Goal: Feedback & Contribution: Submit feedback/report problem

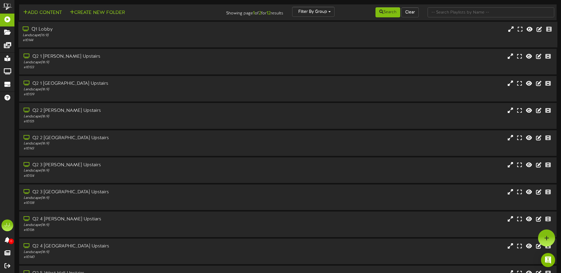
click at [40, 38] on div "# 10144" at bounding box center [131, 40] width 216 height 5
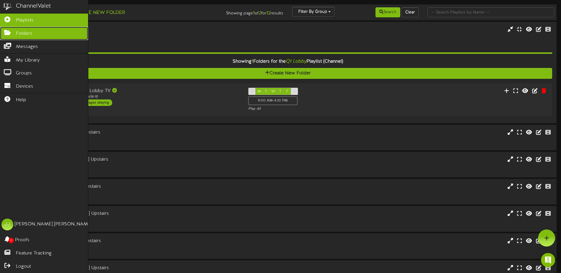
click at [6, 32] on icon at bounding box center [7, 32] width 15 height 4
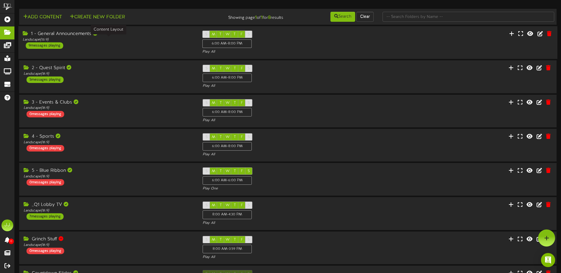
click at [151, 40] on div "Landscape ( 16:9 )" at bounding box center [108, 39] width 171 height 5
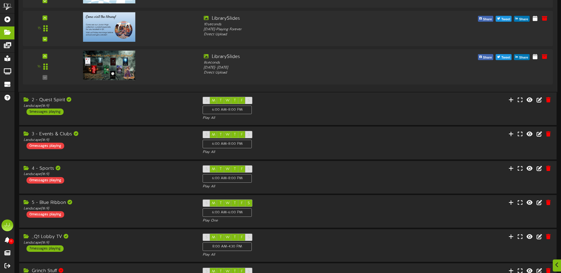
scroll to position [620, 0]
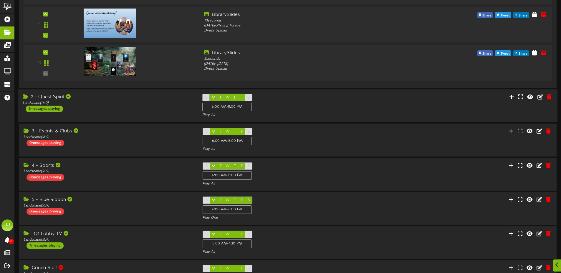
click at [301, 112] on div "S M T W T F S 6:00 AM - 8:00 PM Play All" at bounding box center [287, 106] width 179 height 24
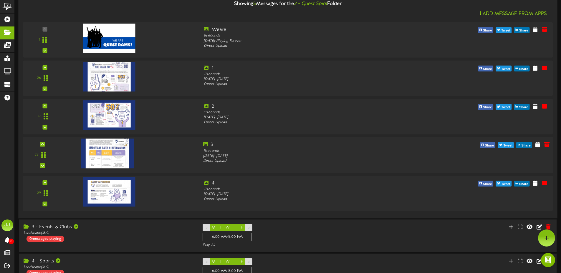
scroll to position [749, 0]
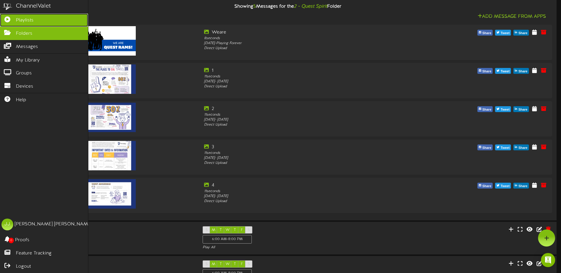
click at [11, 21] on link "Playlists" at bounding box center [44, 20] width 88 height 13
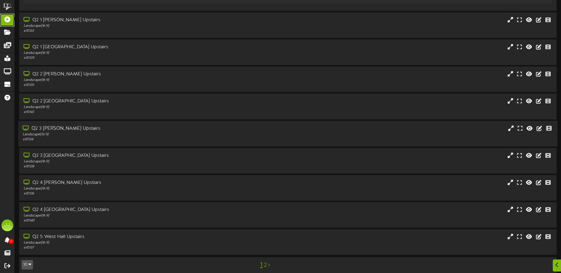
scroll to position [119, 0]
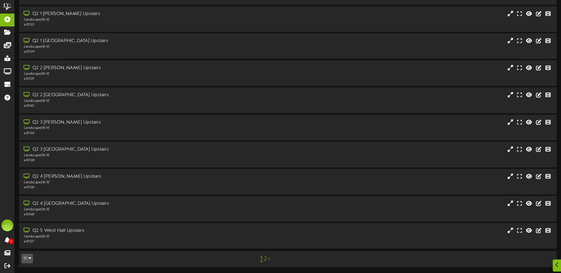
click at [265, 262] on link "2" at bounding box center [265, 259] width 3 height 6
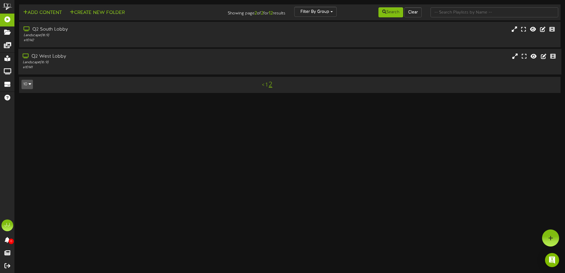
click at [84, 64] on div "Landscape ( 16:9 )" at bounding box center [131, 62] width 217 height 5
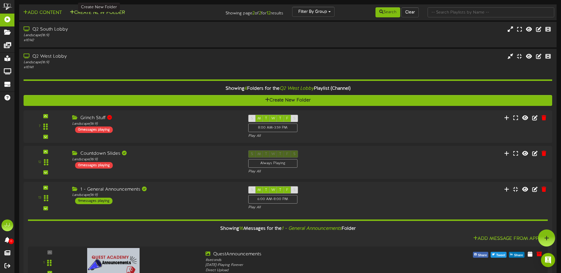
click at [74, 16] on button "Create New Folder" at bounding box center [97, 12] width 59 height 7
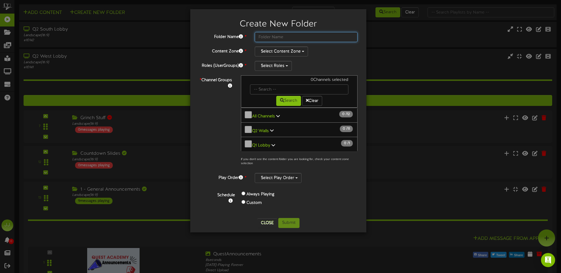
click at [296, 34] on input "text" at bounding box center [306, 37] width 103 height 10
type input "PTC"
click at [300, 51] on button "Select Content Zone" at bounding box center [281, 51] width 53 height 10
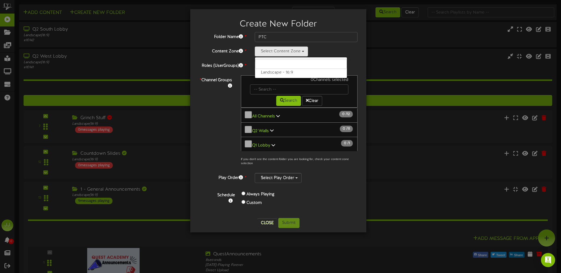
click at [340, 50] on div "Select Content Zone Landscape - 16:9" at bounding box center [306, 51] width 103 height 10
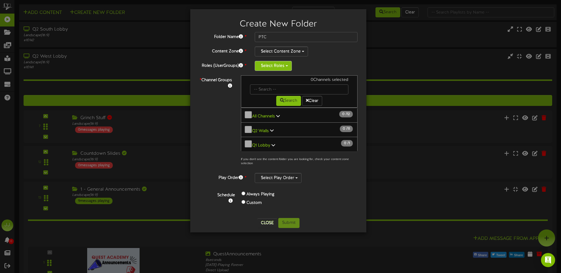
click at [277, 69] on button "Select Roles" at bounding box center [273, 66] width 37 height 10
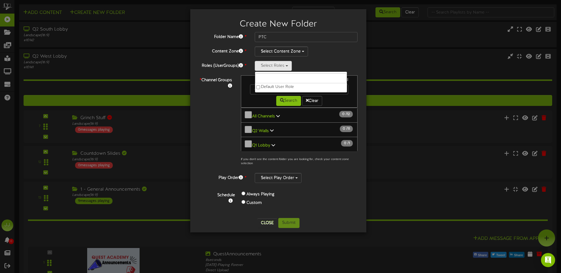
click at [340, 59] on div "Folder Name * PTC Content Zone * Select Content Zone Landscape - 16:9 Roles (Us…" at bounding box center [278, 123] width 158 height 182
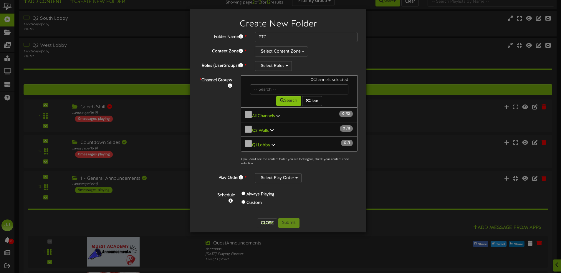
scroll to position [24, 0]
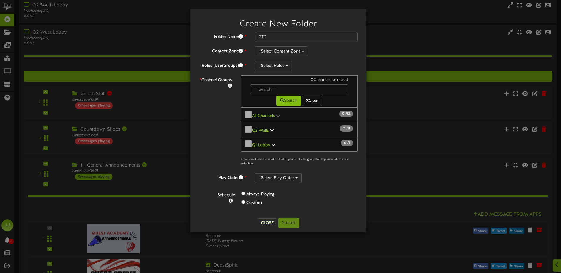
click at [271, 129] on button "Q2 Walls 0 / 11" at bounding box center [299, 129] width 117 height 15
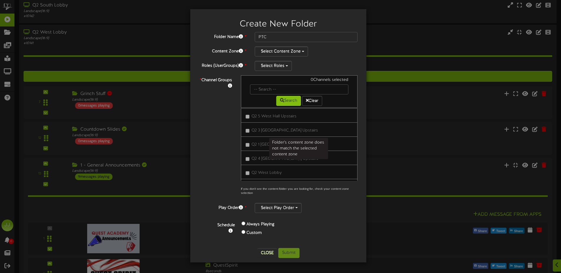
scroll to position [86, 0]
click at [245, 172] on label "Q2 West Lobby" at bounding box center [263, 171] width 36 height 8
click at [350, 235] on div "Schedule Always Playing Custom" at bounding box center [284, 228] width 153 height 17
click at [258, 169] on span "Q2 West Lobby" at bounding box center [266, 171] width 30 height 4
click at [247, 172] on label "Q2 West Lobby" at bounding box center [263, 171] width 36 height 8
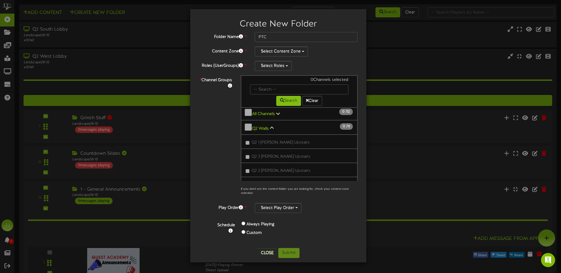
scroll to position [3, 0]
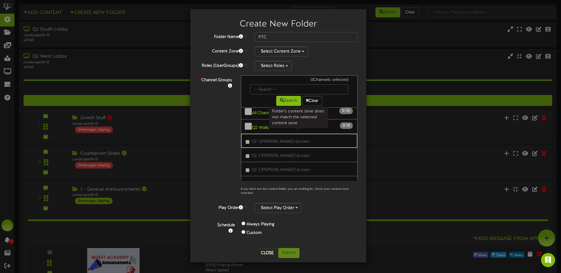
click at [267, 139] on span "Q2 1 [PERSON_NAME] Upstairs" at bounding box center [280, 141] width 58 height 4
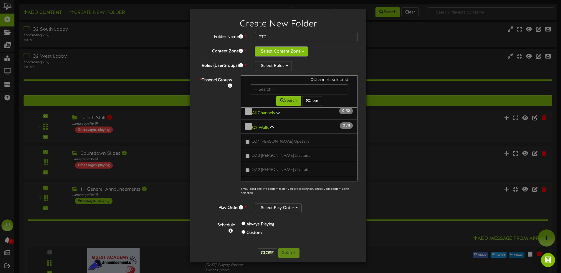
click at [300, 52] on button "Select Content Zone" at bounding box center [281, 51] width 53 height 10
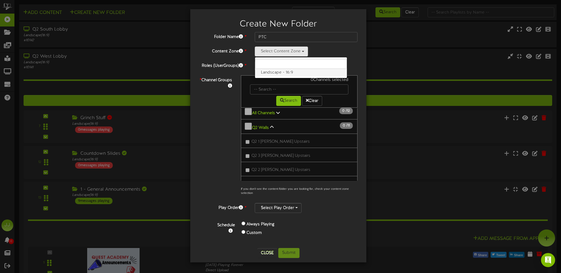
click at [295, 76] on label "Landscape - 16:9" at bounding box center [301, 73] width 92 height 8
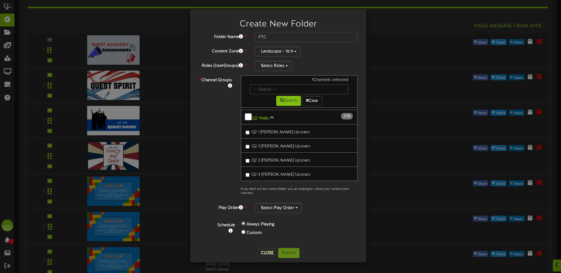
scroll to position [0, 0]
click at [285, 68] on button "Select Roles" at bounding box center [273, 66] width 37 height 10
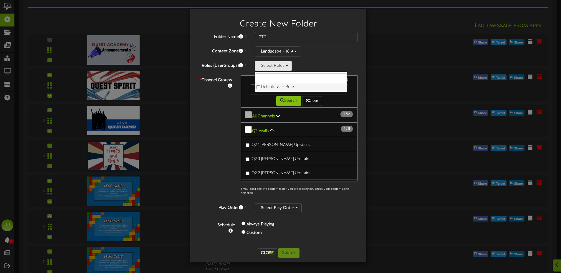
click at [279, 89] on label "Default User Role" at bounding box center [301, 87] width 92 height 8
click at [328, 207] on div "Select Play Order" at bounding box center [306, 208] width 103 height 10
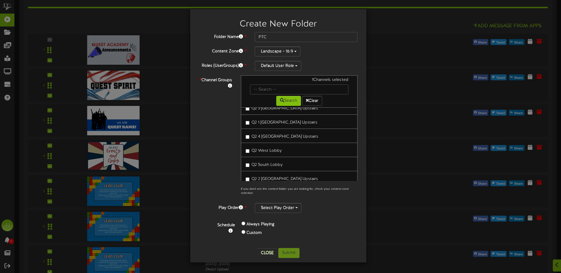
scroll to position [125, 0]
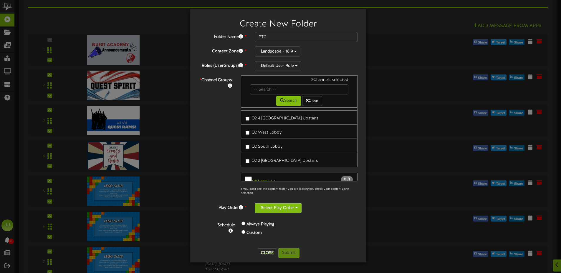
click at [282, 207] on button "Select Play Order" at bounding box center [278, 208] width 47 height 10
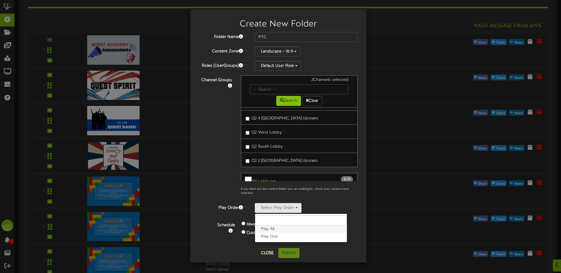
click at [279, 230] on label "Play All" at bounding box center [301, 229] width 92 height 8
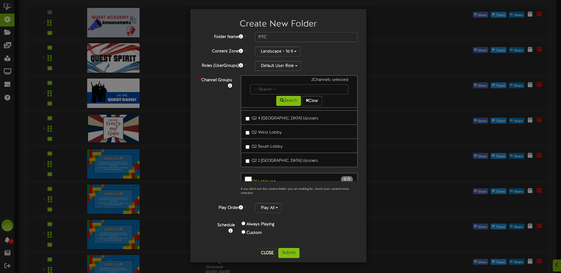
scroll to position [247, 0]
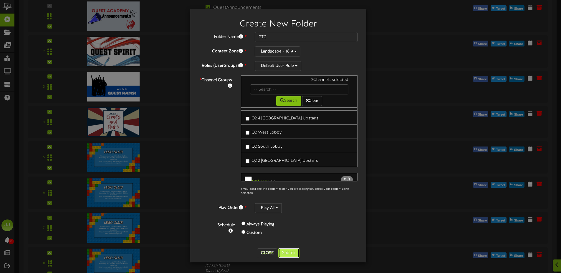
click at [292, 254] on button "Submit" at bounding box center [288, 253] width 21 height 10
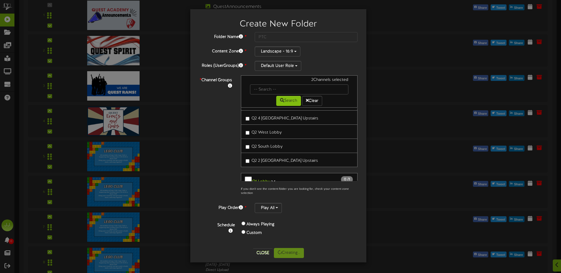
scroll to position [248, 0]
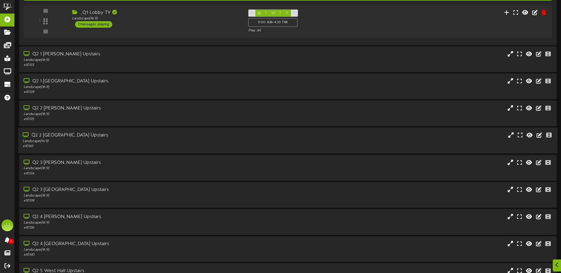
scroll to position [119, 0]
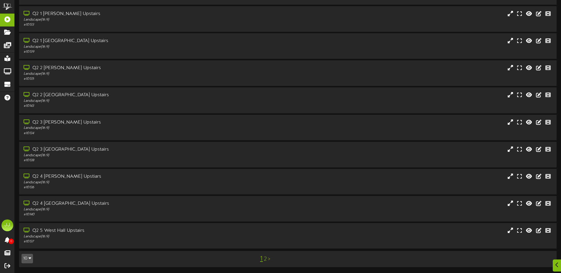
click at [266, 259] on link "2" at bounding box center [265, 259] width 3 height 6
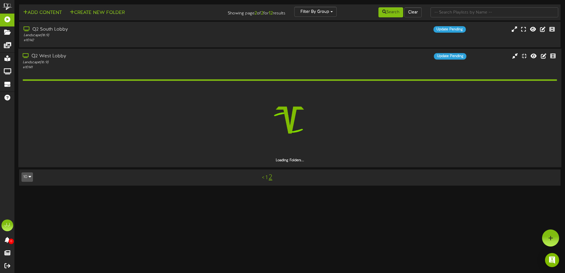
click at [128, 68] on div "# 10141" at bounding box center [131, 67] width 217 height 5
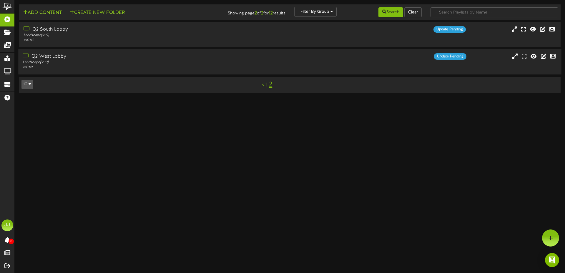
click at [128, 68] on div "# 10141" at bounding box center [131, 67] width 217 height 5
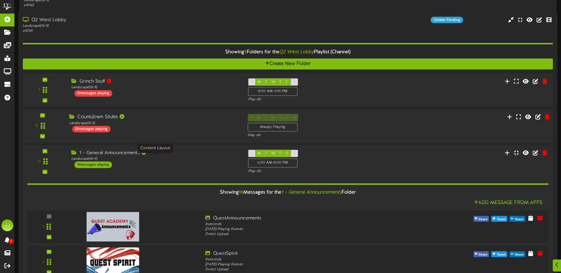
scroll to position [43, 0]
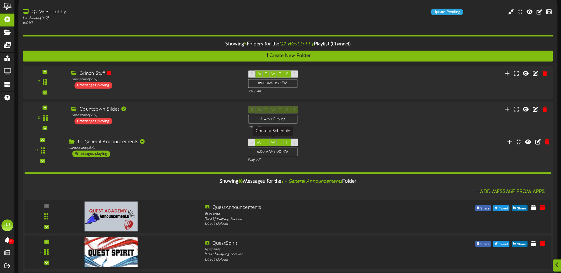
click at [253, 157] on div "S M T W T F S 6:00 AM - 8:00 PM" at bounding box center [272, 148] width 50 height 19
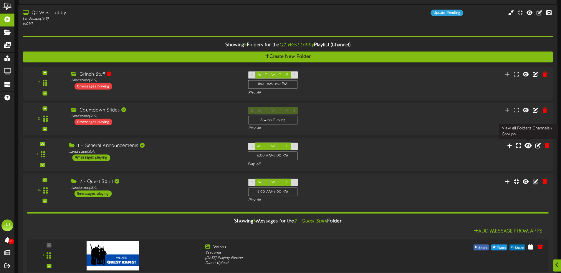
click at [527, 148] on icon at bounding box center [527, 145] width 7 height 6
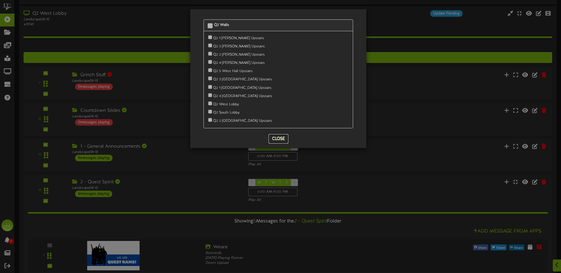
click at [282, 139] on button "Close" at bounding box center [278, 138] width 20 height 9
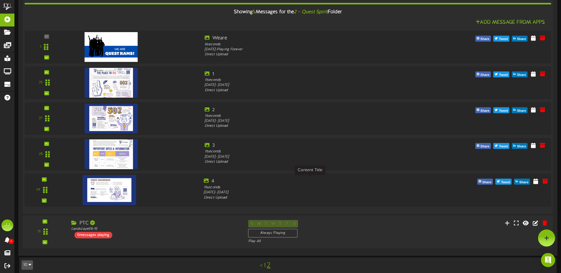
scroll to position [0, 0]
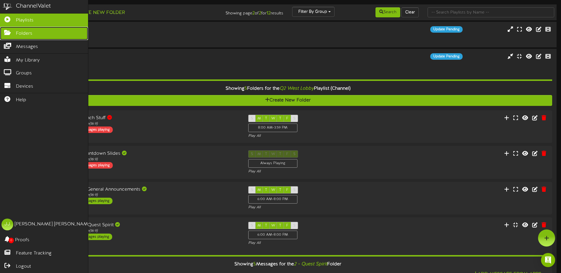
click at [9, 31] on icon at bounding box center [7, 32] width 15 height 4
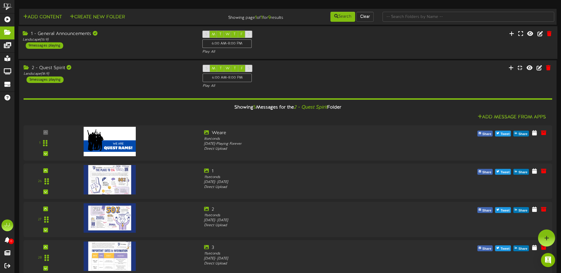
click at [122, 46] on div "1 - General Announcements Landscape ( 16:9 ) 9 messages playing" at bounding box center [107, 40] width 179 height 18
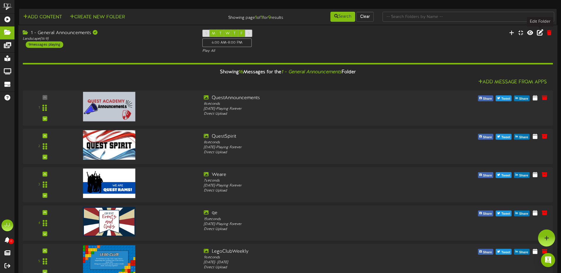
click at [538, 34] on icon at bounding box center [539, 32] width 6 height 6
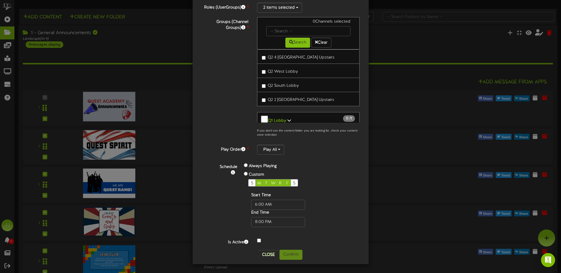
scroll to position [59, 0]
click at [304, 179] on div "S M T W R F S" at bounding box center [287, 182] width 79 height 7
click at [328, 154] on div "Play All" at bounding box center [308, 149] width 103 height 10
click at [266, 255] on button "Close" at bounding box center [268, 254] width 20 height 9
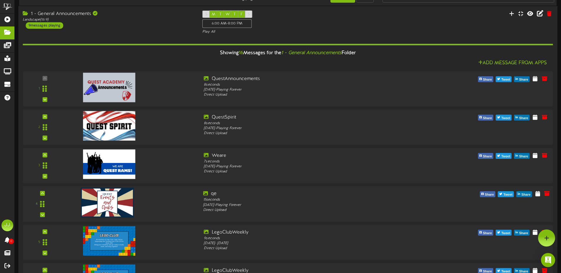
scroll to position [0, 0]
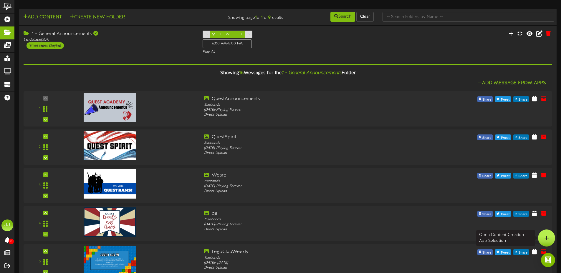
click at [542, 239] on div at bounding box center [546, 238] width 17 height 17
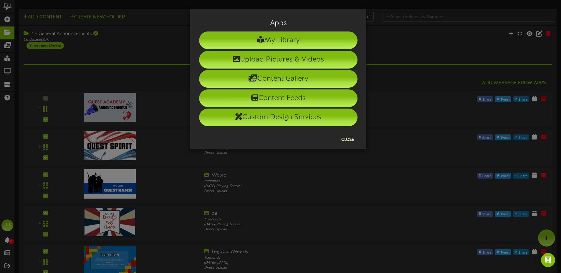
click at [400, 43] on div "Apps My Library Upload Pictures & Videos Content Gallery Content Feeds Custom D…" at bounding box center [280, 136] width 561 height 273
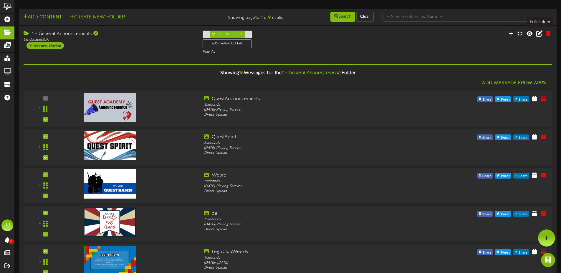
click at [539, 34] on icon at bounding box center [539, 33] width 6 height 6
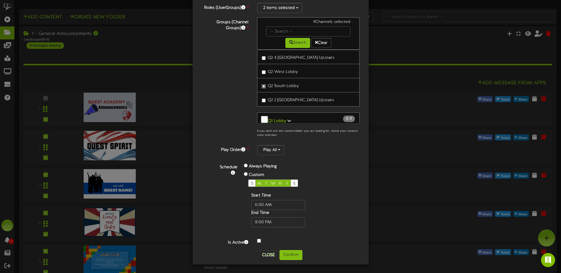
scroll to position [59, 0]
click at [287, 255] on button "Confirm" at bounding box center [290, 255] width 23 height 10
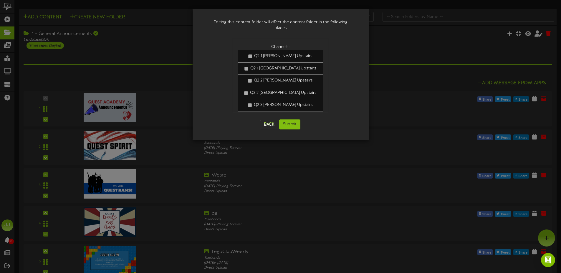
scroll to position [0, 0]
click at [290, 119] on button "Submit" at bounding box center [289, 124] width 21 height 10
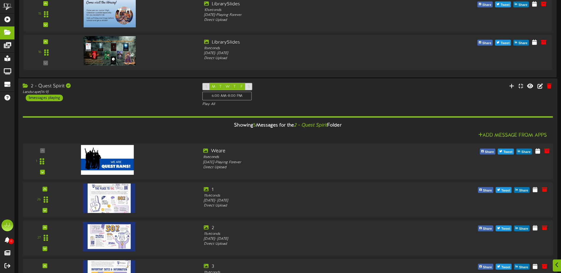
scroll to position [634, 0]
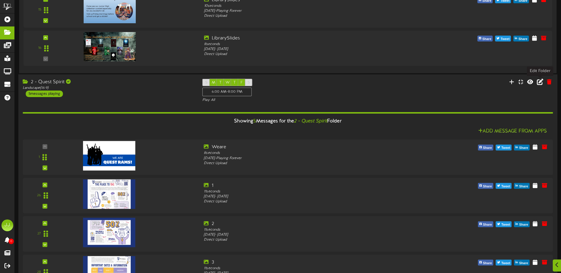
click at [538, 84] on icon at bounding box center [539, 81] width 6 height 6
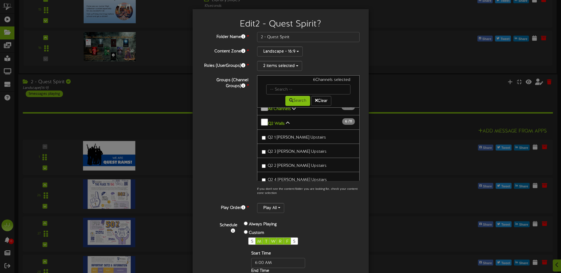
scroll to position [55, 0]
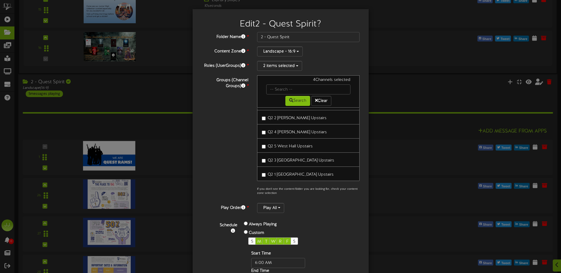
click at [262, 146] on label "Q2 5 West Hall Upstairs" at bounding box center [287, 146] width 51 height 8
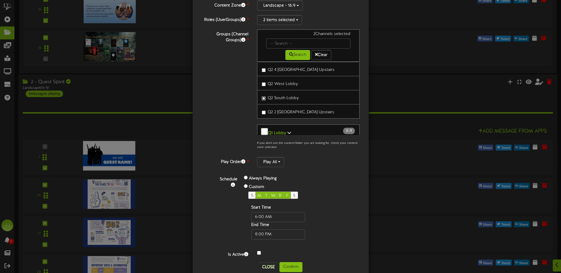
scroll to position [59, 0]
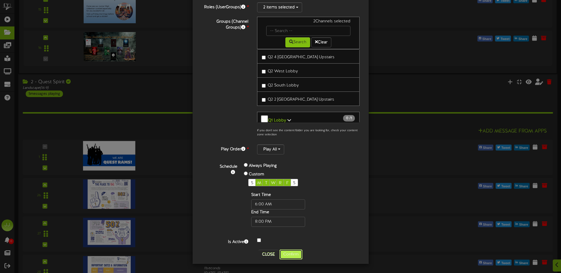
click at [289, 258] on button "Confirm" at bounding box center [290, 255] width 23 height 10
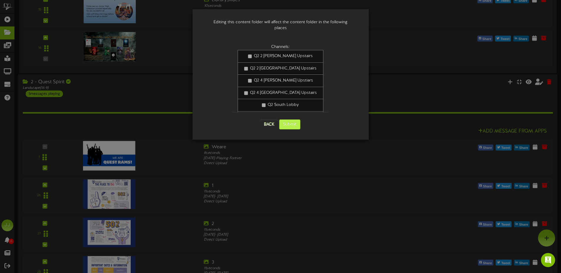
scroll to position [633, 0]
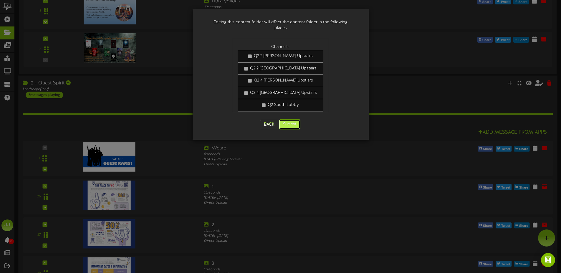
click at [293, 119] on button "Submit" at bounding box center [289, 124] width 21 height 10
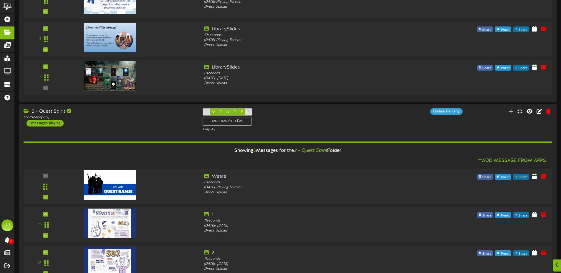
scroll to position [624, 0]
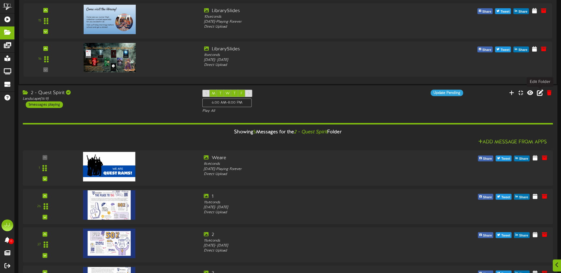
click at [539, 93] on icon at bounding box center [539, 92] width 6 height 6
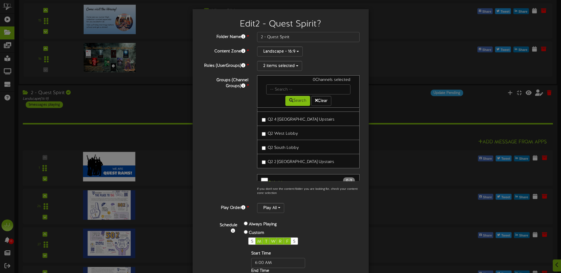
scroll to position [128, 0]
click at [262, 144] on label "Q2 South Lobby" at bounding box center [280, 143] width 37 height 8
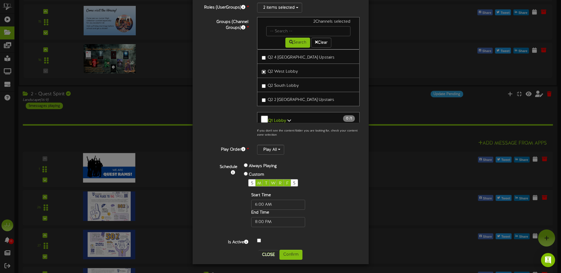
scroll to position [59, 0]
click at [289, 255] on button "Confirm" at bounding box center [290, 255] width 23 height 10
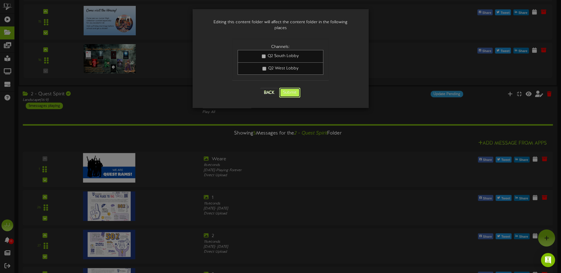
click at [290, 88] on button "Submit" at bounding box center [289, 93] width 21 height 10
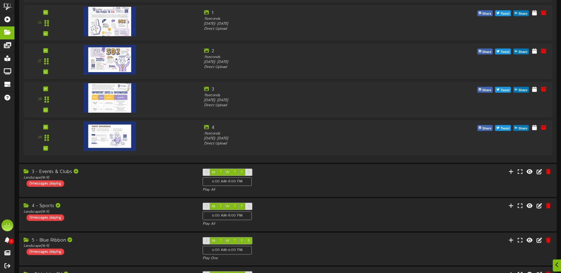
scroll to position [808, 0]
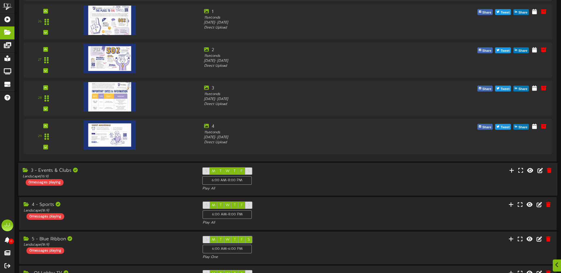
click at [415, 180] on div "3 - Events & Clubs Landscape ( 16:9 ) 0 messages playing S M T W T F S 6:00 AM …" at bounding box center [287, 179] width 538 height 24
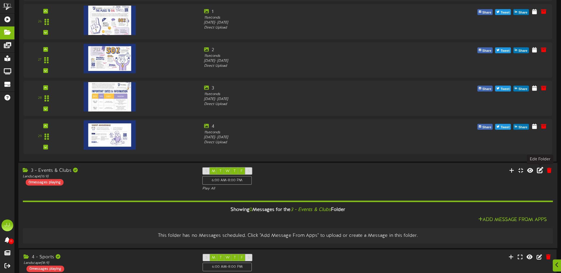
click at [538, 171] on icon at bounding box center [539, 170] width 6 height 6
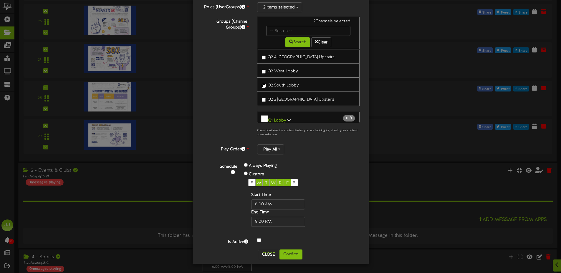
scroll to position [809, 0]
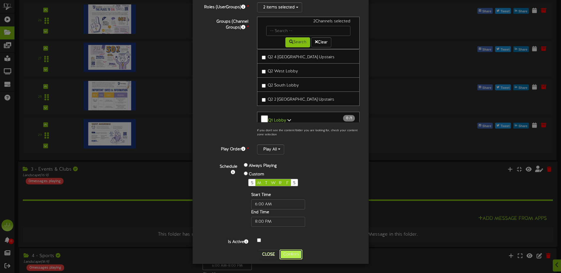
click at [294, 254] on button "Confirm" at bounding box center [290, 255] width 23 height 10
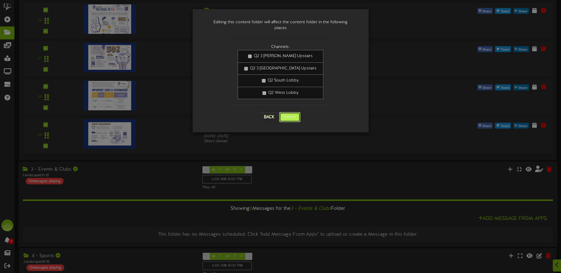
click at [294, 113] on button "Submit" at bounding box center [289, 117] width 21 height 10
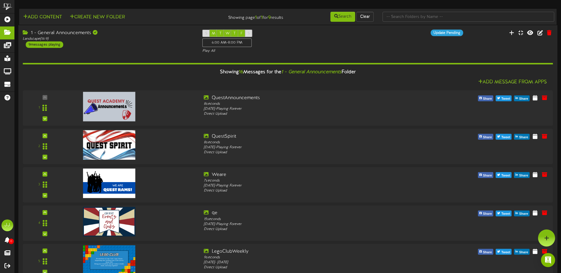
click at [344, 44] on div "S M T W T F S 6:00 AM - 8:00 PM Play All" at bounding box center [287, 42] width 179 height 24
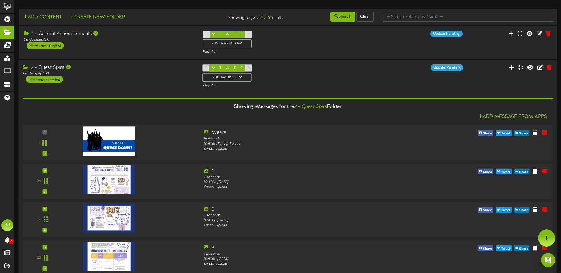
click at [320, 80] on div "S M T W T F S 6:00 AM - 8:00 PM Play All" at bounding box center [287, 76] width 179 height 24
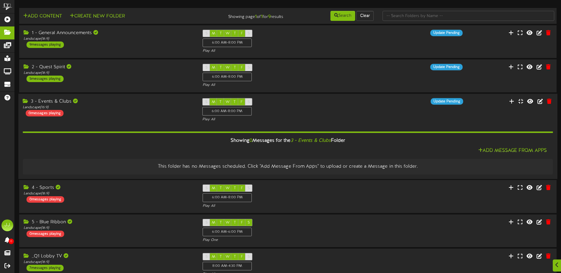
scroll to position [1, 0]
click at [343, 105] on div "S M T W T F S 6:00 AM - 8:00 PM Play All" at bounding box center [287, 110] width 179 height 24
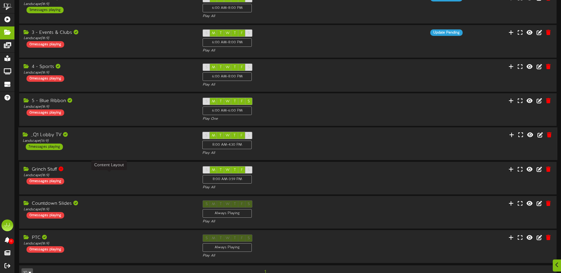
scroll to position [83, 0]
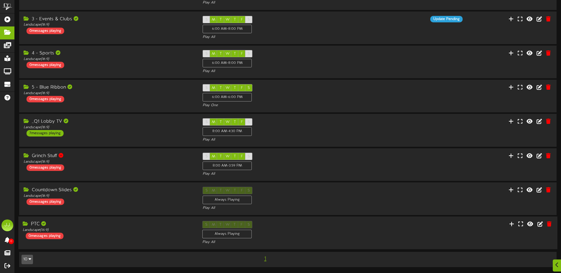
click at [374, 232] on div "S M T W T F S Always Playing Play All" at bounding box center [287, 233] width 179 height 24
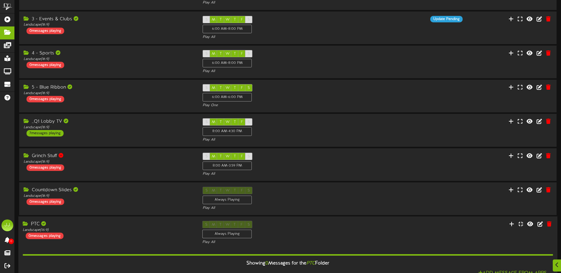
scroll to position [135, 0]
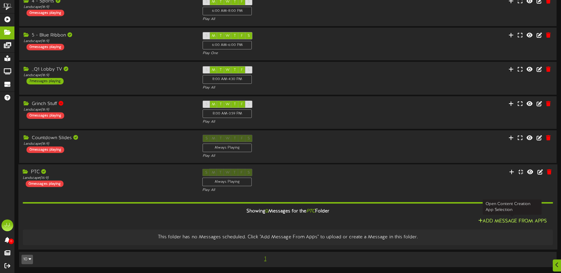
click at [499, 224] on button "Add Message From Apps" at bounding box center [512, 221] width 72 height 7
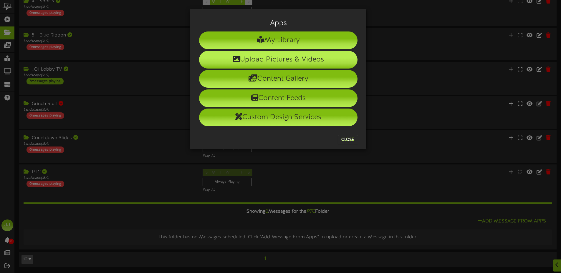
click at [280, 58] on li "Upload Pictures & Videos" at bounding box center [278, 60] width 158 height 18
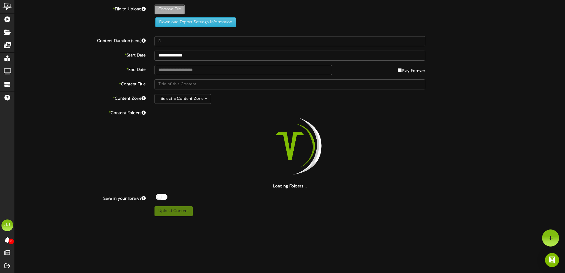
type input "**********"
type input "PTCDisplayScreen"
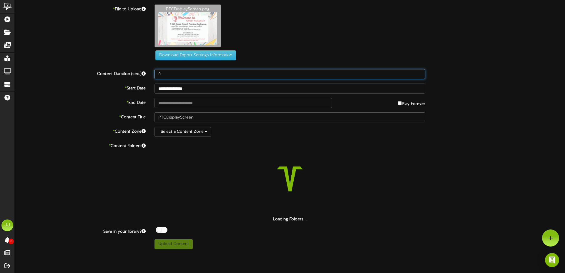
click at [170, 74] on input "8" at bounding box center [289, 74] width 271 height 10
type input "120"
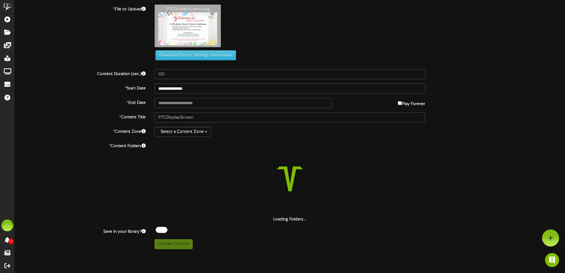
click at [454, 92] on div "**********" at bounding box center [289, 89] width 559 height 10
click at [196, 103] on input "text" at bounding box center [242, 103] width 177 height 10
type input "**********"
click at [294, 29] on div "PTCDisplayScreen.png" at bounding box center [359, 27] width 419 height 46
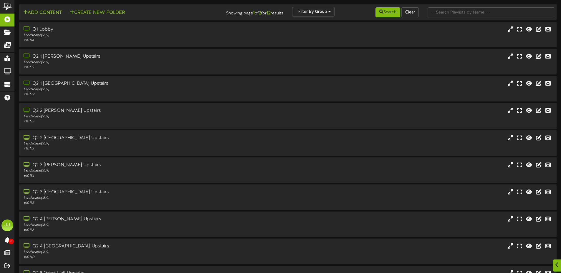
scroll to position [1, 0]
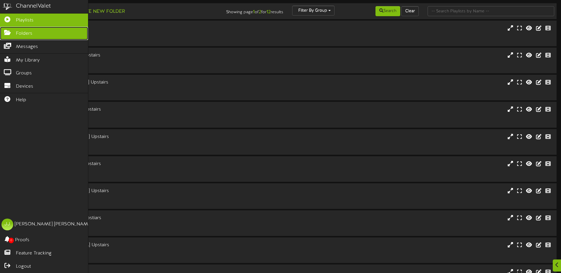
click at [12, 32] on icon at bounding box center [7, 32] width 15 height 4
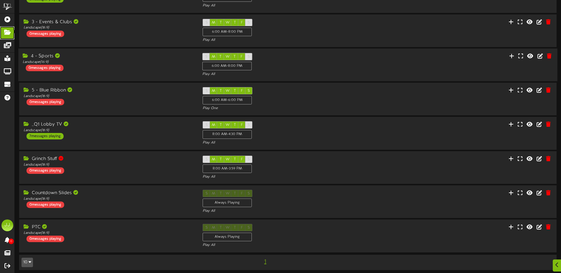
scroll to position [83, 0]
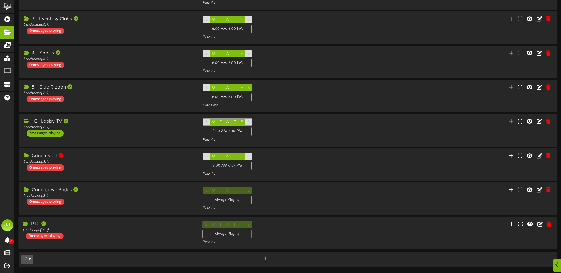
click at [336, 233] on div "S M T W T F S Always Playing Play All" at bounding box center [287, 233] width 179 height 24
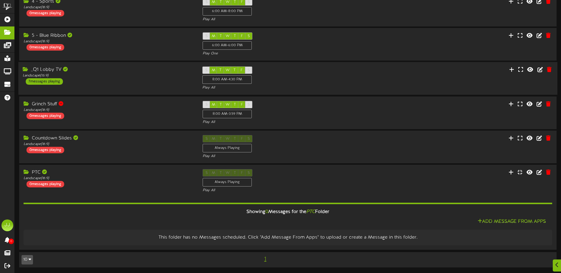
scroll to position [135, 0]
click at [511, 223] on button "Add Message From Apps" at bounding box center [512, 221] width 72 height 7
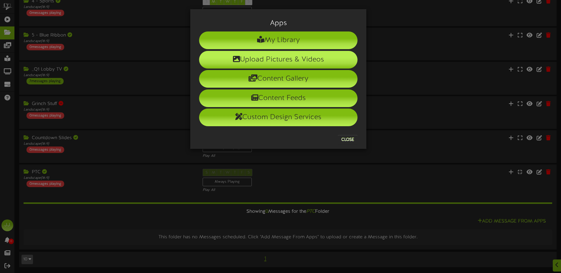
click at [323, 57] on li "Upload Pictures & Videos" at bounding box center [278, 60] width 158 height 18
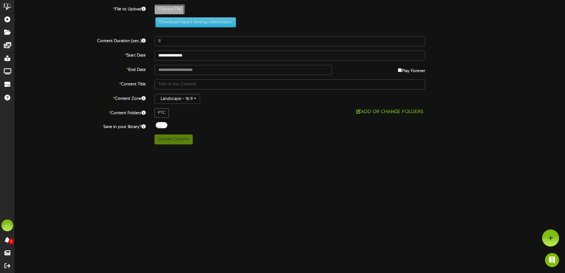
type input "**********"
type input "PTCDisplayScreen"
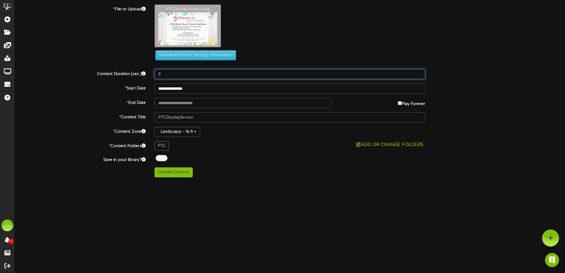
click at [191, 76] on input "8" at bounding box center [289, 74] width 271 height 10
type input "60"
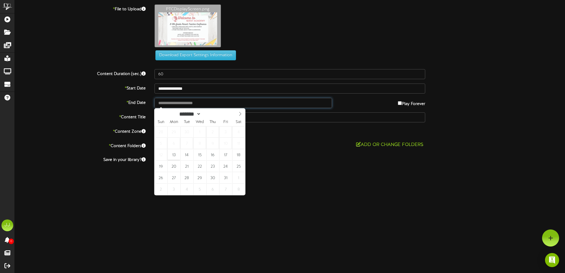
click at [207, 104] on input "text" at bounding box center [242, 103] width 177 height 10
type input "**********"
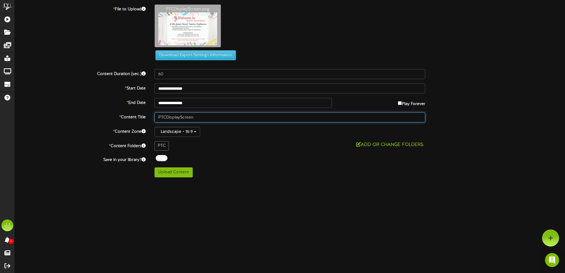
click at [206, 117] on input "PTCDisplayScreen" at bounding box center [289, 117] width 271 height 10
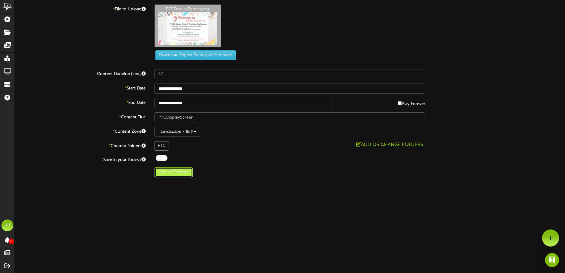
click at [179, 176] on button "Upload Content" at bounding box center [173, 172] width 38 height 10
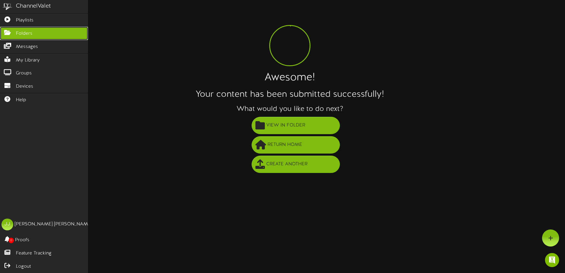
click at [20, 37] on span "Folders" at bounding box center [24, 33] width 16 height 7
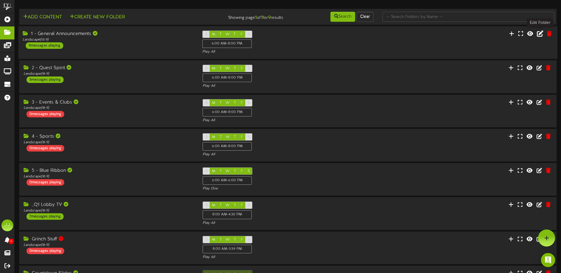
click at [540, 36] on icon at bounding box center [539, 33] width 6 height 6
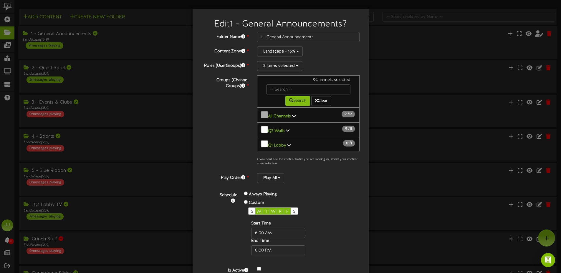
click at [282, 129] on link "Q2 Walls 9 / 11" at bounding box center [277, 131] width 18 height 4
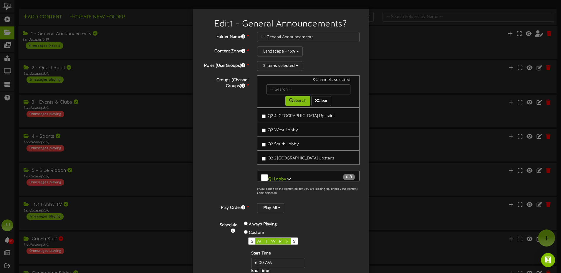
scroll to position [128, 0]
click at [219, 138] on div "Groups (Channel Groups) * 9 Channels selected Search Clear 9 12" at bounding box center [280, 136] width 167 height 123
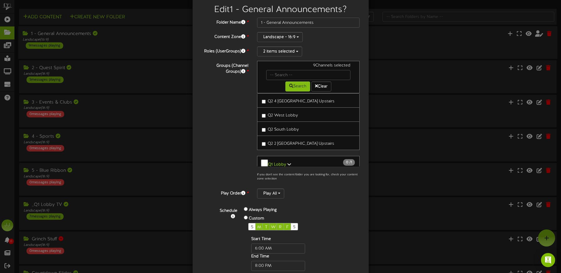
scroll to position [59, 0]
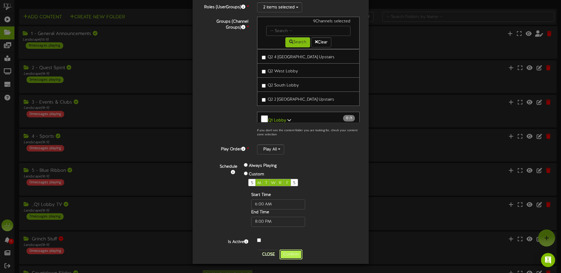
click at [295, 252] on button "Confirm" at bounding box center [290, 255] width 23 height 10
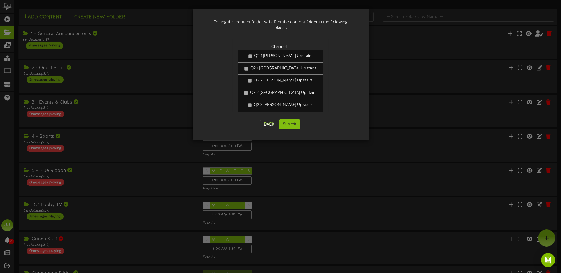
scroll to position [0, 0]
click at [291, 119] on button "Submit" at bounding box center [289, 124] width 21 height 10
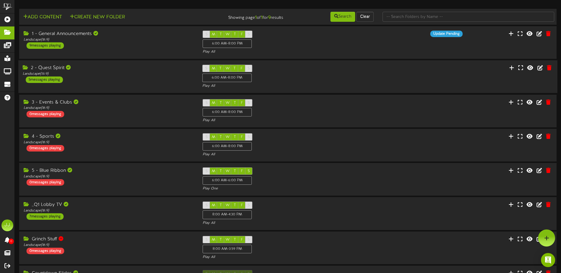
click at [117, 77] on div "2 - Quest Spirit Landscape ( 16:9 ) 5 messages playing" at bounding box center [107, 74] width 179 height 18
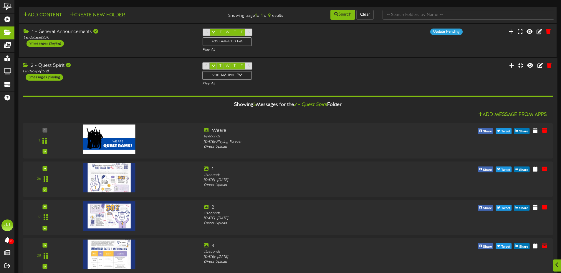
scroll to position [5, 0]
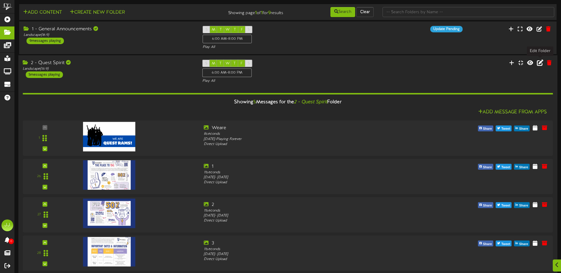
click at [538, 66] on button at bounding box center [540, 63] width 10 height 9
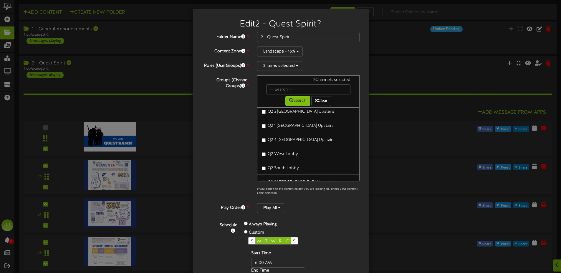
scroll to position [76, 0]
click at [262, 139] on label "Q2 3 [GEOGRAPHIC_DATA] Upstairs" at bounding box center [298, 139] width 72 height 8
click at [262, 140] on label "Q2 4 [PERSON_NAME] Upstiars" at bounding box center [294, 139] width 65 height 8
click at [262, 126] on label "Q2 2 [PERSON_NAME] Upstairs" at bounding box center [294, 125] width 65 height 8
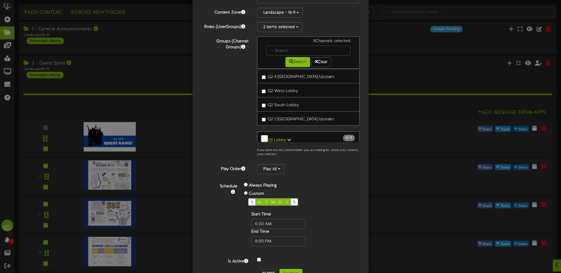
scroll to position [59, 0]
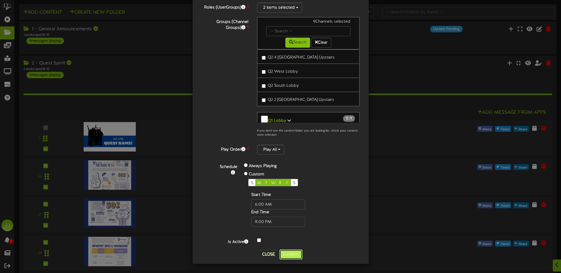
click at [284, 257] on button "Confirm" at bounding box center [290, 255] width 23 height 10
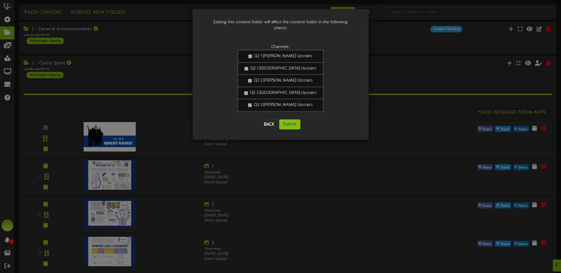
scroll to position [0, 0]
click at [290, 119] on button "Submit" at bounding box center [289, 124] width 21 height 10
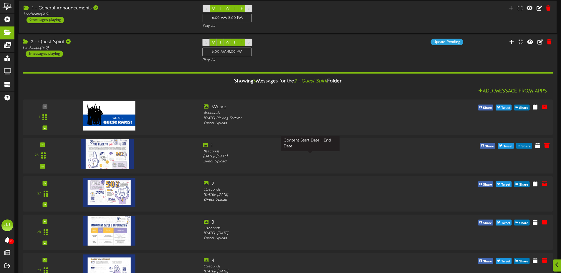
scroll to position [31, 0]
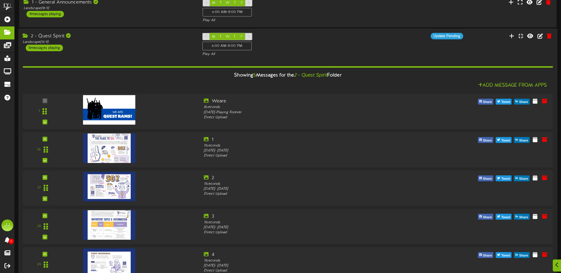
click at [133, 36] on div "2 - Quest Spirit" at bounding box center [108, 36] width 171 height 7
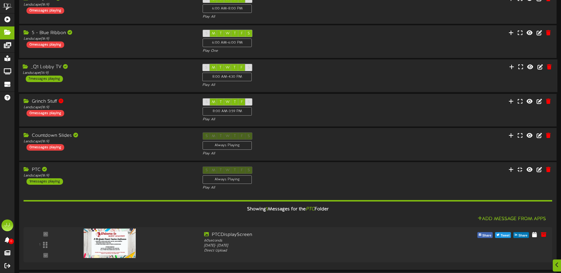
scroll to position [140, 0]
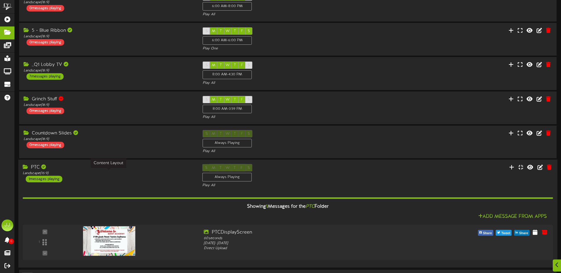
click at [118, 174] on div "Landscape ( 16:9 )" at bounding box center [108, 173] width 171 height 5
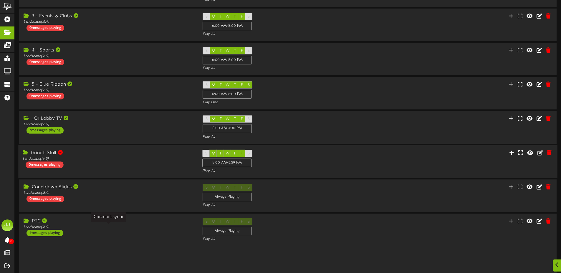
scroll to position [83, 0]
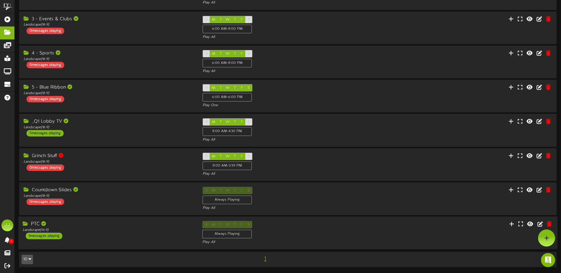
click at [370, 232] on div "S M T W T F S Always Playing Play All" at bounding box center [287, 233] width 179 height 24
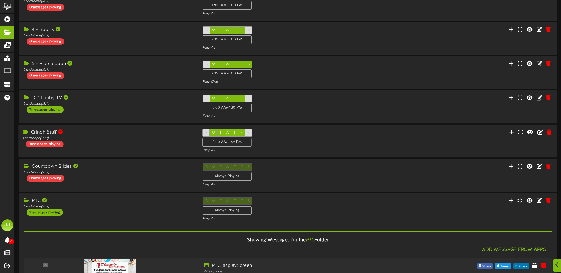
scroll to position [158, 0]
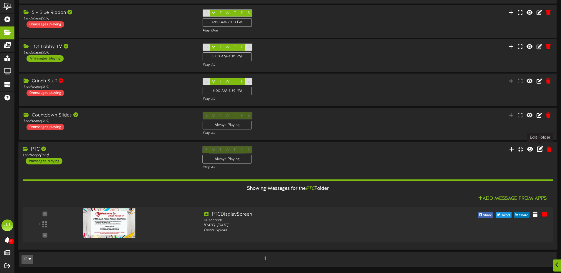
click at [538, 149] on icon at bounding box center [539, 149] width 6 height 6
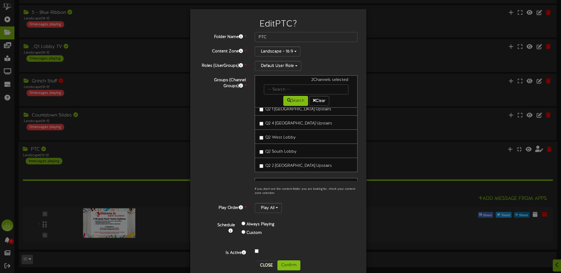
scroll to position [128, 0]
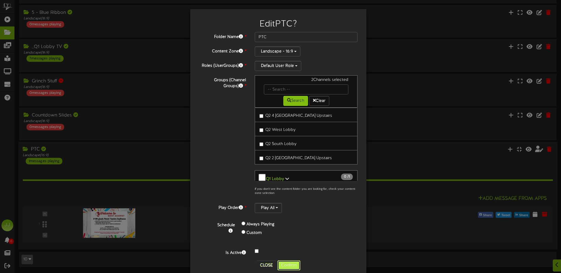
click at [288, 267] on button "Confirm" at bounding box center [288, 265] width 23 height 10
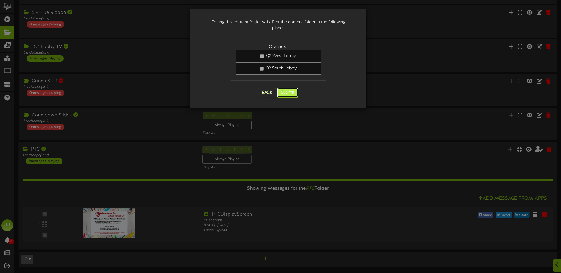
click at [289, 88] on button "Submit" at bounding box center [287, 93] width 21 height 10
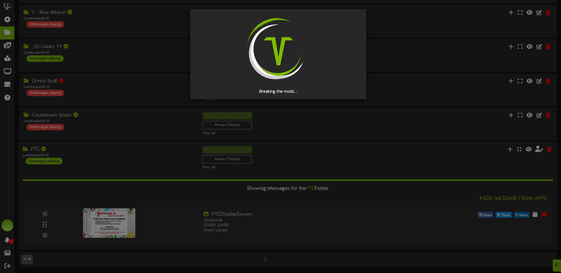
scroll to position [0, 0]
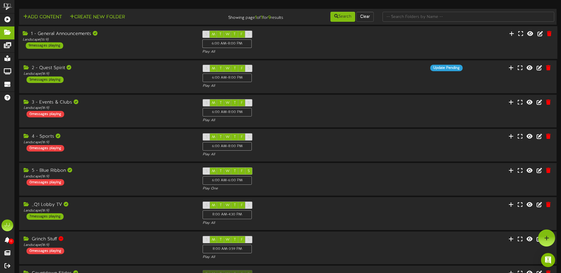
click at [165, 47] on div "1 - General Announcements Landscape ( 16:9 ) 9 messages playing" at bounding box center [107, 40] width 179 height 18
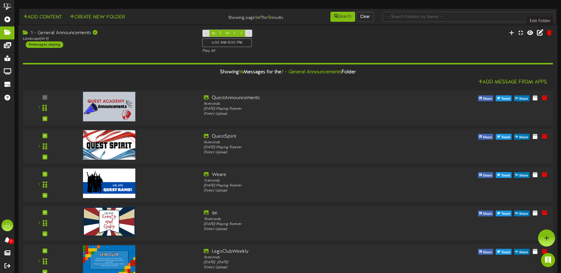
click at [538, 35] on icon at bounding box center [539, 32] width 6 height 6
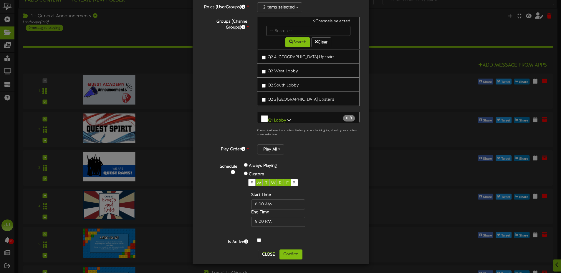
scroll to position [19, 0]
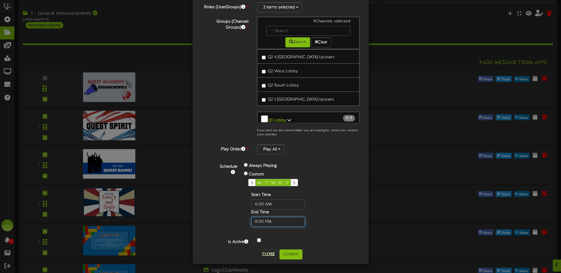
click at [275, 222] on input "text" at bounding box center [278, 222] width 54 height 10
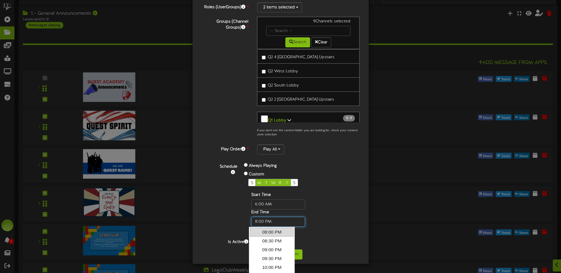
drag, startPoint x: 275, startPoint y: 221, endPoint x: 269, endPoint y: 223, distance: 6.1
click at [236, 220] on div "Schedule Always Playing Custom S M T W R F S Start Time End Time" at bounding box center [287, 194] width 153 height 65
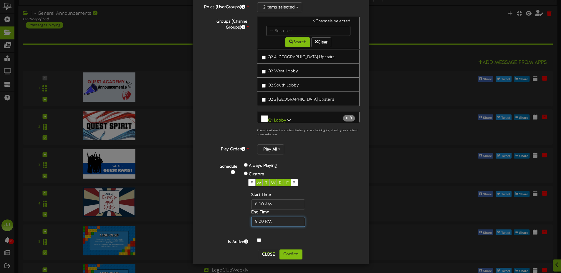
click at [275, 222] on input "text" at bounding box center [278, 222] width 54 height 10
type input "8"
type input "02:20 PM"
click at [336, 225] on div "Schedule Always Playing Custom S M T W R F S Start Time End Time" at bounding box center [287, 194] width 153 height 65
click at [294, 254] on button "Confirm" at bounding box center [290, 255] width 23 height 10
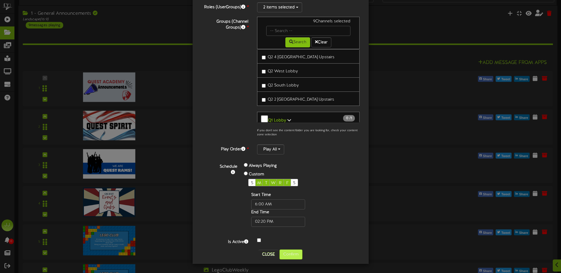
scroll to position [0, 0]
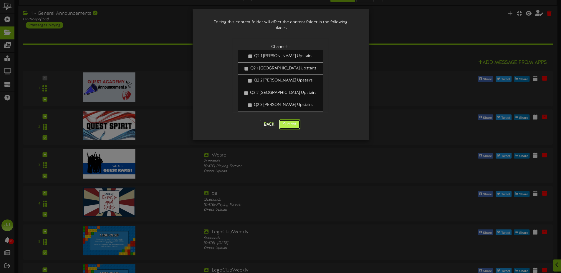
click at [293, 119] on button "Submit" at bounding box center [289, 124] width 21 height 10
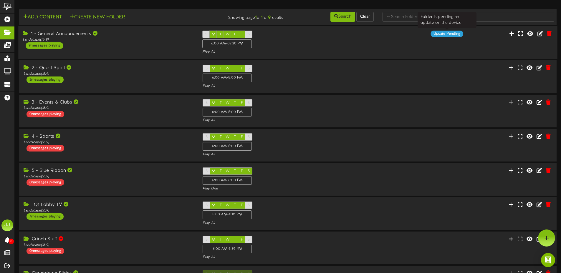
click at [440, 34] on div "Update Pending" at bounding box center [446, 34] width 32 height 6
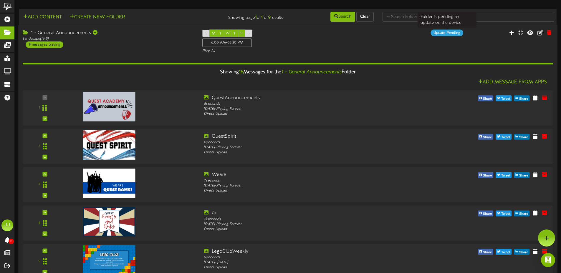
click at [440, 34] on div "Update Pending" at bounding box center [446, 33] width 32 height 6
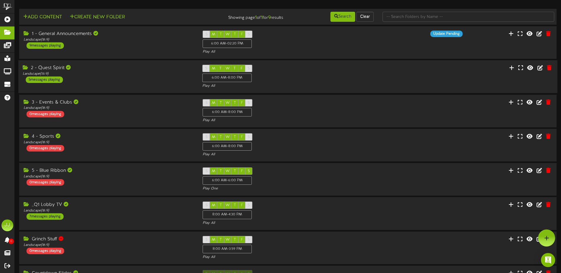
click at [327, 74] on div "S M T W T F S 6:00 AM - 8:00 PM Play All" at bounding box center [287, 77] width 179 height 24
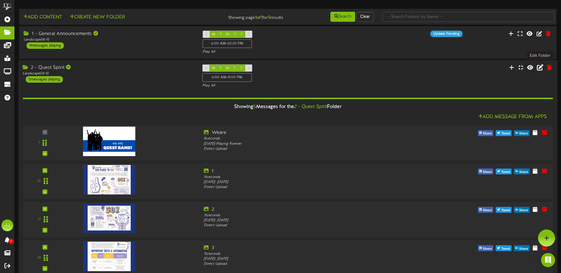
click at [539, 67] on icon at bounding box center [539, 67] width 6 height 6
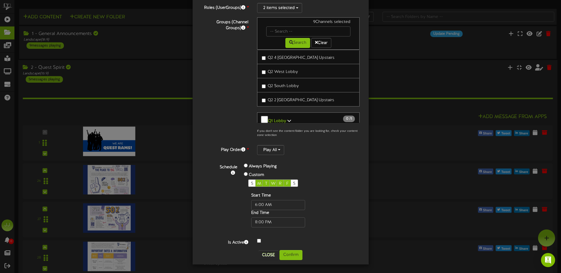
scroll to position [59, 0]
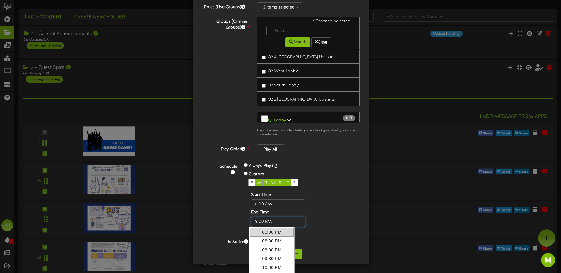
drag, startPoint x: 277, startPoint y: 221, endPoint x: 246, endPoint y: 220, distance: 30.9
click at [245, 222] on div "S M T W R F S Start Time End Time" at bounding box center [287, 203] width 87 height 48
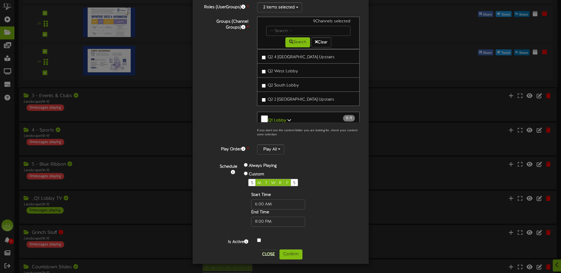
scroll to position [261, 0]
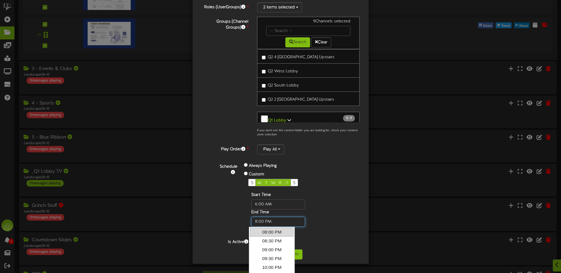
click at [278, 223] on input "text" at bounding box center [278, 222] width 54 height 10
drag, startPoint x: 279, startPoint y: 222, endPoint x: 231, endPoint y: 225, distance: 48.1
click at [231, 225] on div "Schedule Always Playing Custom S M T W R F S Start Time End Time" at bounding box center [287, 194] width 153 height 65
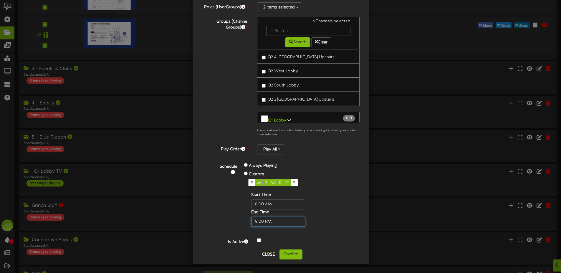
click at [284, 220] on input "text" at bounding box center [278, 222] width 54 height 10
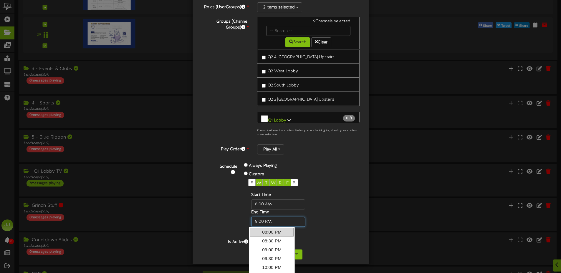
click at [284, 220] on input "text" at bounding box center [278, 222] width 54 height 10
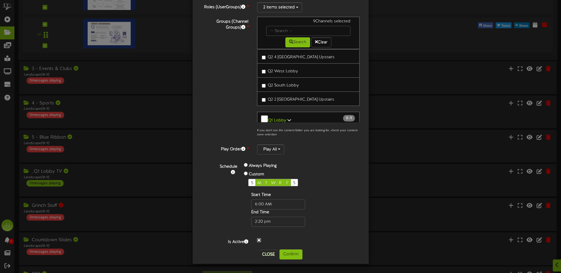
type input "02:20 PM"
click at [290, 255] on button "Confirm" at bounding box center [290, 255] width 23 height 10
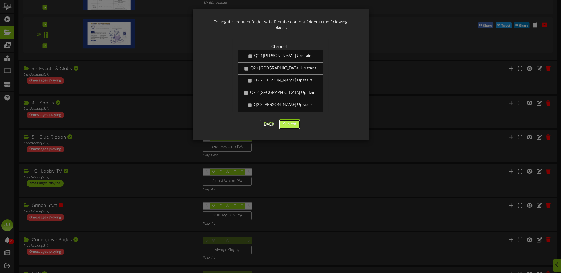
click at [293, 119] on button "Submit" at bounding box center [289, 124] width 21 height 10
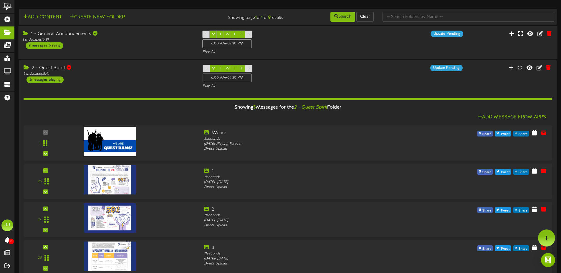
click at [292, 46] on div "S M T W T F S 6:00 AM - 02:20 PM Play All" at bounding box center [287, 43] width 179 height 24
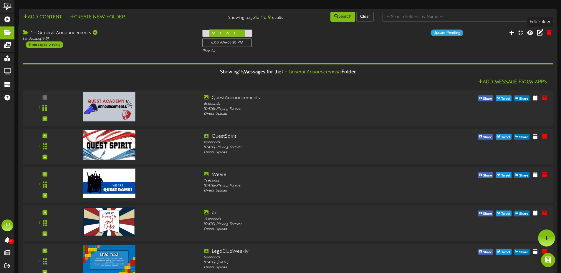
click at [540, 32] on icon at bounding box center [539, 32] width 6 height 6
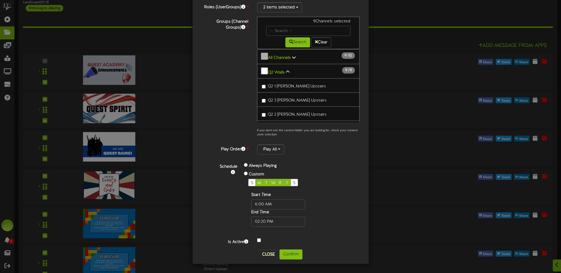
scroll to position [169, 0]
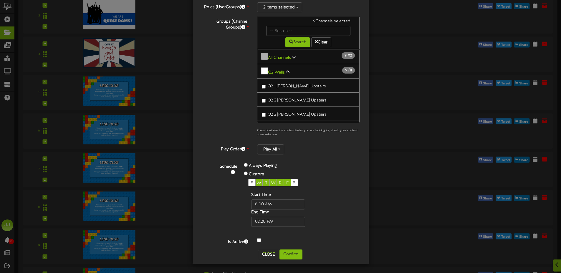
click at [256, 242] on div at bounding box center [308, 240] width 112 height 7
click at [284, 253] on button "Confirm" at bounding box center [290, 255] width 23 height 10
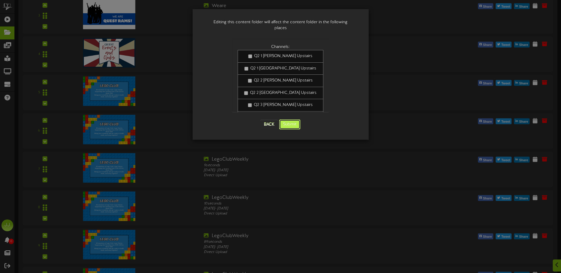
click at [291, 119] on button "Submit" at bounding box center [289, 124] width 21 height 10
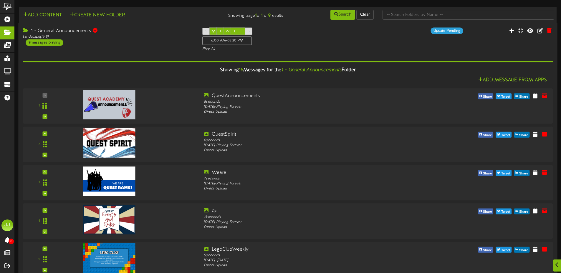
scroll to position [2, 0]
click at [313, 40] on div "S M T W T F S 6:00 AM - 02:20 PM Play All" at bounding box center [287, 39] width 179 height 24
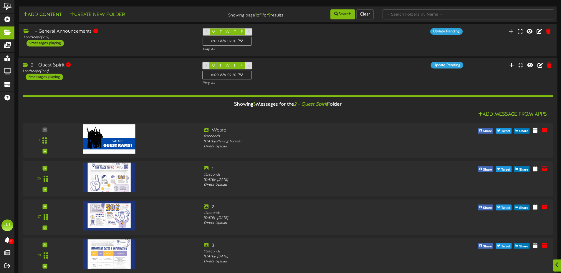
click at [388, 83] on div "2 - Quest Spirit Landscape ( 16:9 ) 5 messages playing S M T W T F S 6:00 AM - …" at bounding box center [287, 74] width 538 height 24
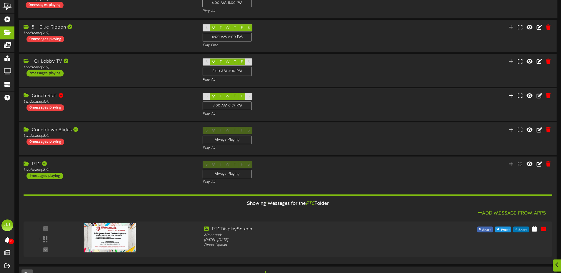
scroll to position [144, 0]
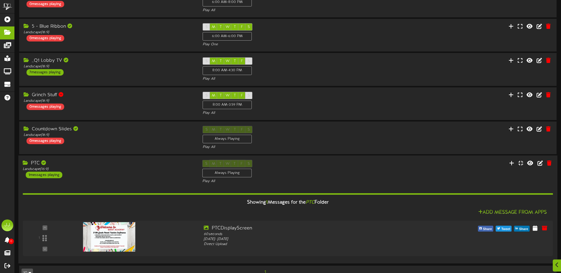
click at [383, 172] on div "PTC Landscape ( 16:9 ) 1 messages playing S M T W T F S Always Playing" at bounding box center [287, 172] width 538 height 24
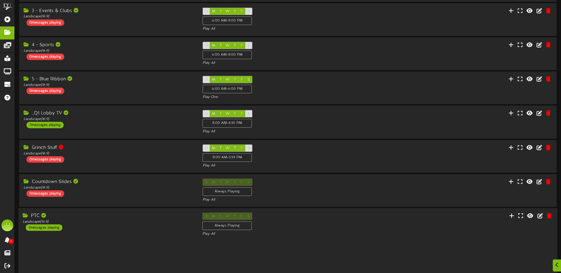
scroll to position [83, 0]
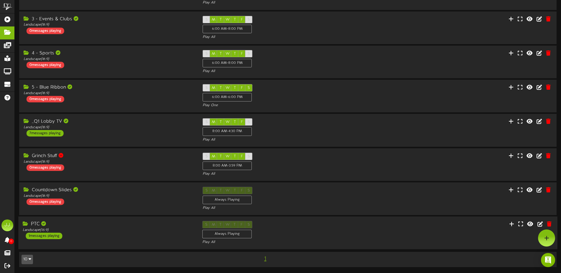
click at [389, 227] on div "PTC Landscape ( 16:9 ) 1 messages playing S M T W T F S Always Playing" at bounding box center [287, 233] width 538 height 24
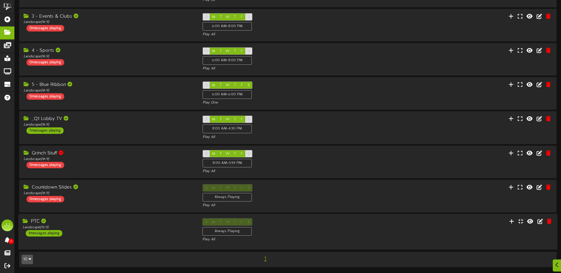
scroll to position [144, 0]
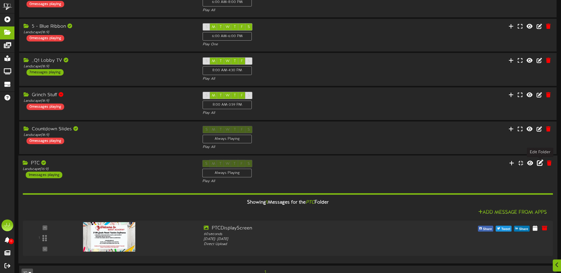
click at [538, 167] on button at bounding box center [540, 163] width 10 height 9
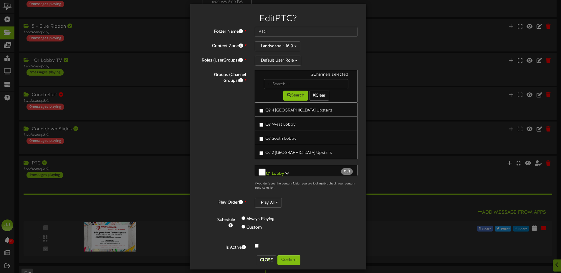
scroll to position [11, 0]
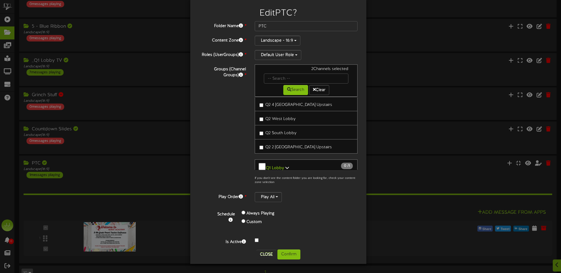
click at [243, 221] on div "Custom" at bounding box center [280, 222] width 79 height 9
click at [246, 221] on label "Custom" at bounding box center [253, 222] width 15 height 6
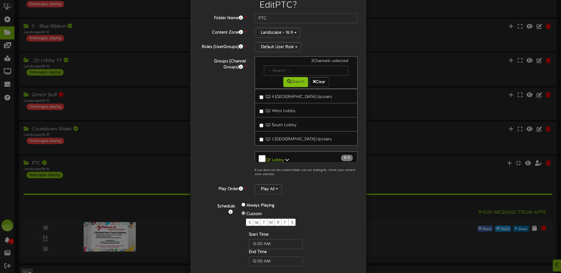
scroll to position [59, 0]
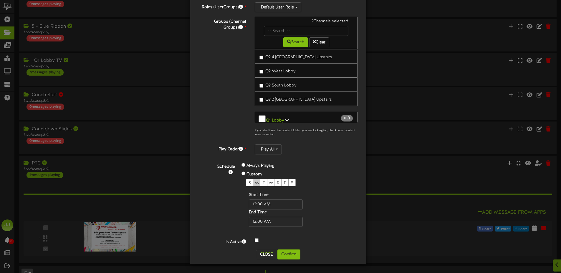
click at [253, 183] on div "M" at bounding box center [256, 182] width 7 height 7
click at [260, 182] on div "T" at bounding box center [263, 182] width 7 height 7
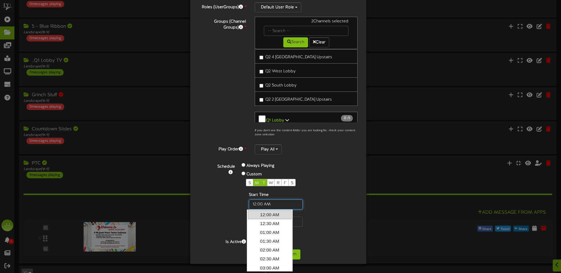
drag, startPoint x: 276, startPoint y: 207, endPoint x: 235, endPoint y: 203, distance: 41.4
click at [237, 203] on div "Always Playing Custom S M T W R F S Start Time End Time" at bounding box center [285, 194] width 96 height 65
click at [274, 204] on input "text" at bounding box center [276, 204] width 54 height 10
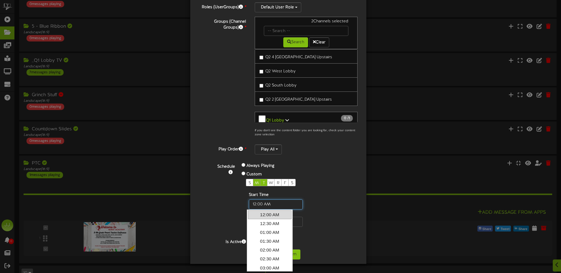
click at [274, 204] on input "text" at bounding box center [276, 204] width 54 height 10
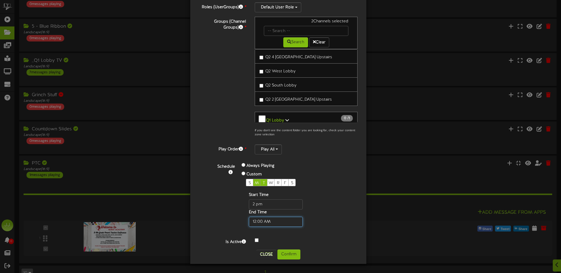
type input "02:00 PM"
type input "08:00 PM"
click at [289, 257] on button "Confirm" at bounding box center [288, 255] width 23 height 10
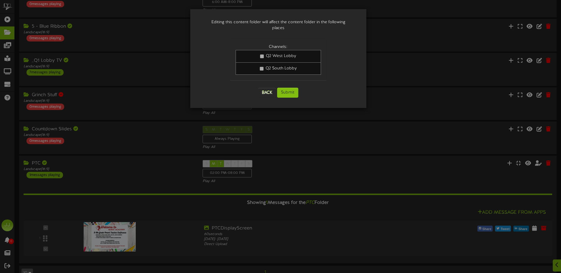
scroll to position [0, 0]
click at [285, 89] on button "Submit" at bounding box center [287, 93] width 21 height 10
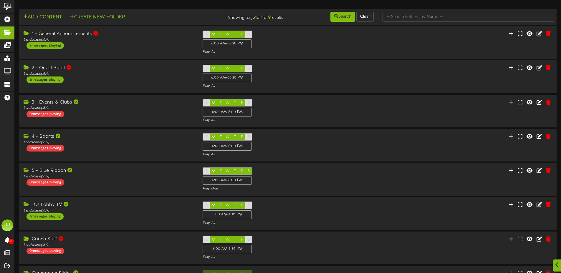
scroll to position [1, 0]
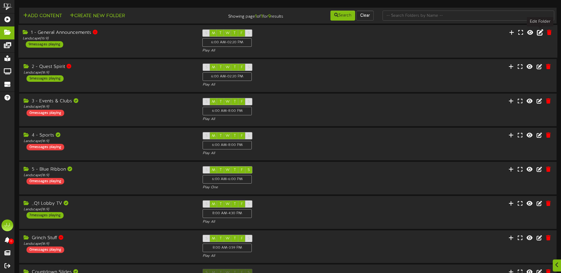
click at [537, 33] on icon at bounding box center [539, 32] width 6 height 6
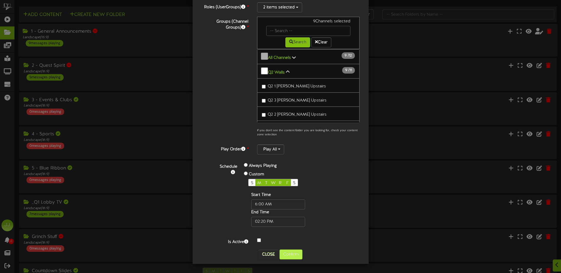
scroll to position [57, 0]
click at [290, 256] on button "Confirm" at bounding box center [290, 256] width 23 height 10
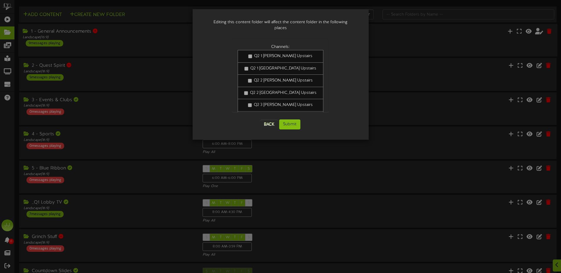
scroll to position [0, 0]
click at [291, 122] on button "Submit" at bounding box center [289, 124] width 21 height 10
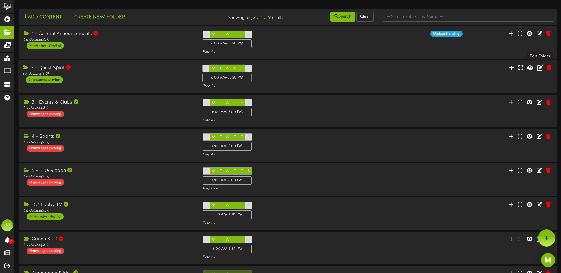
click at [536, 68] on button at bounding box center [540, 68] width 10 height 9
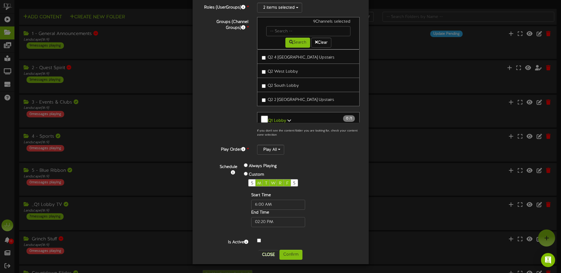
scroll to position [59, 0]
click at [285, 255] on button "Confirm" at bounding box center [290, 255] width 23 height 10
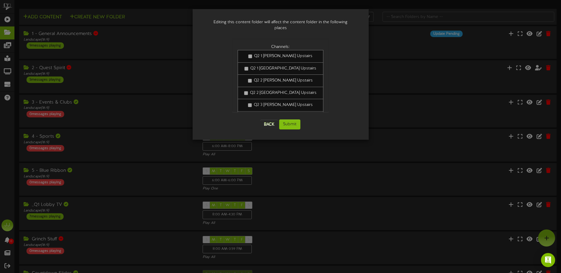
scroll to position [0, 0]
click at [287, 119] on button "Submit" at bounding box center [289, 124] width 21 height 10
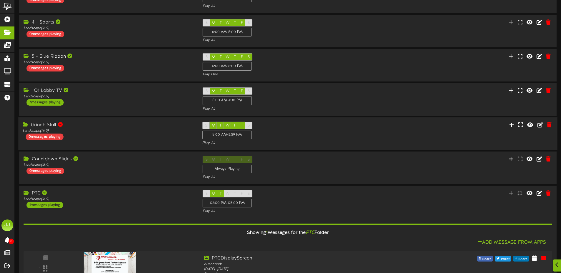
scroll to position [158, 0]
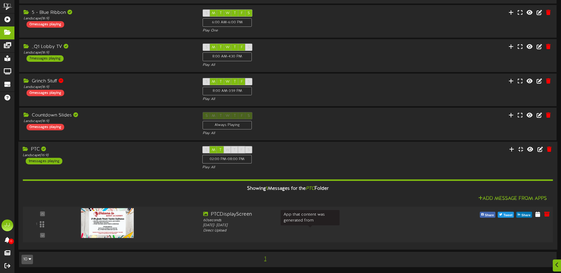
click at [377, 227] on div "Monday, 10/13/2025 - Monday, 10/13/2025" at bounding box center [310, 225] width 214 height 5
click at [535, 216] on icon at bounding box center [537, 214] width 6 height 6
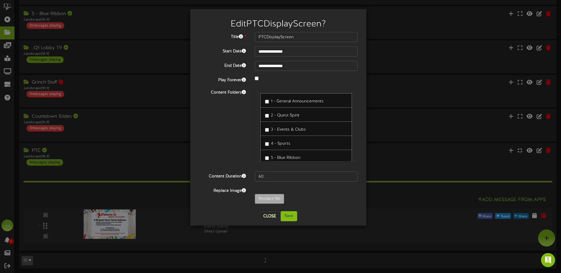
scroll to position [1, 0]
click at [270, 176] on input "60" at bounding box center [306, 177] width 103 height 10
type input "600000"
click at [338, 195] on div "Replace file" at bounding box center [306, 200] width 112 height 13
click at [286, 216] on button "Save" at bounding box center [288, 216] width 16 height 10
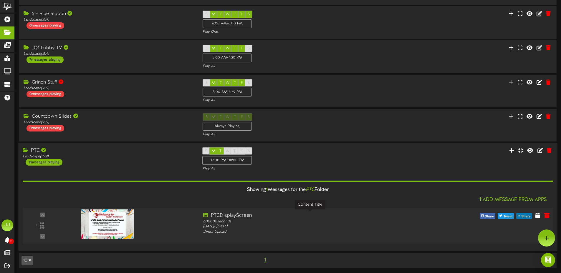
scroll to position [158, 0]
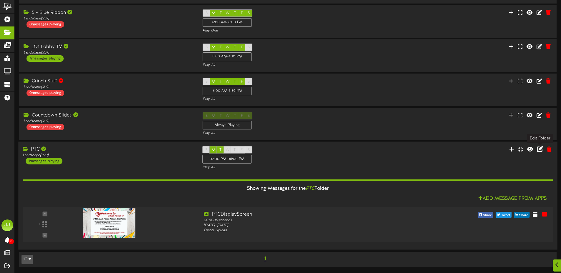
click at [538, 152] on icon at bounding box center [539, 149] width 6 height 6
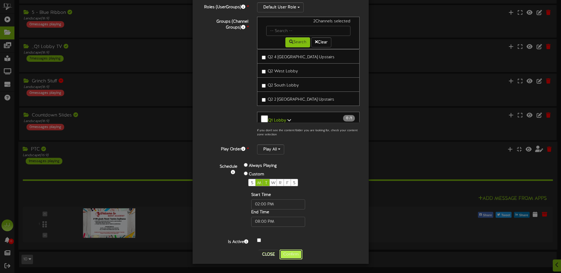
click at [290, 257] on button "Confirm" at bounding box center [290, 255] width 23 height 10
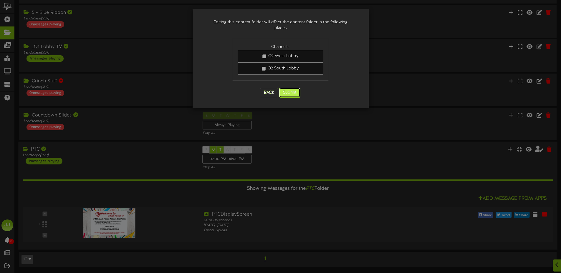
click at [291, 89] on button "Submit" at bounding box center [289, 93] width 21 height 10
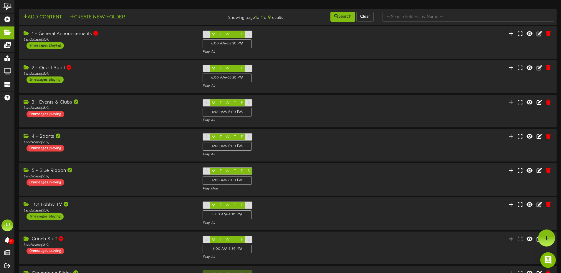
click at [548, 257] on img "Open Intercom Messenger" at bounding box center [548, 260] width 8 height 8
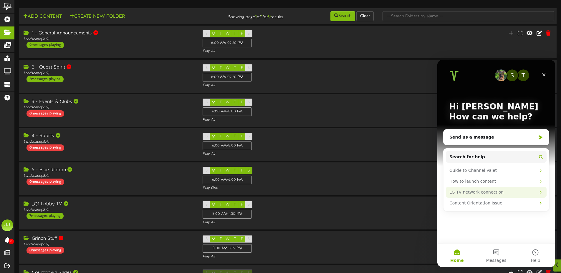
scroll to position [1, 0]
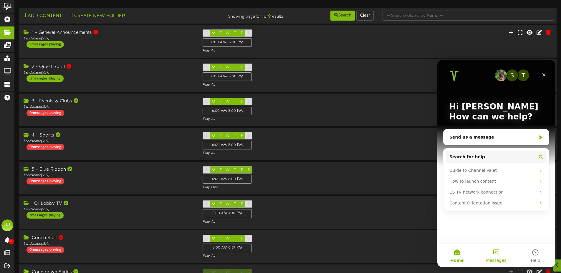
click at [495, 254] on button "Messages" at bounding box center [495, 256] width 39 height 24
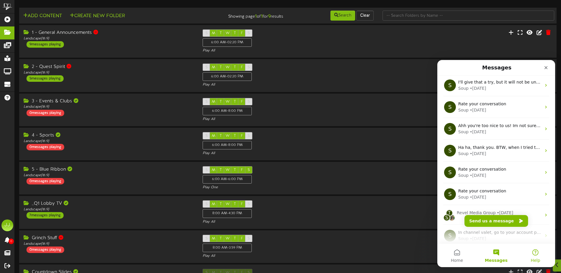
click at [533, 255] on button "Help" at bounding box center [535, 256] width 39 height 24
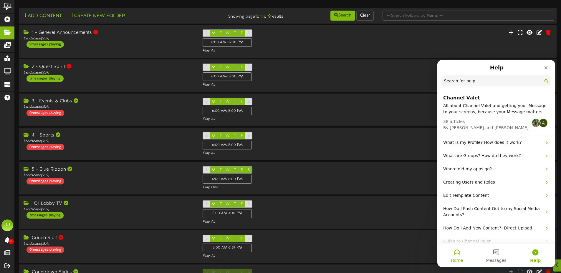
click at [459, 253] on button "Home" at bounding box center [456, 256] width 39 height 24
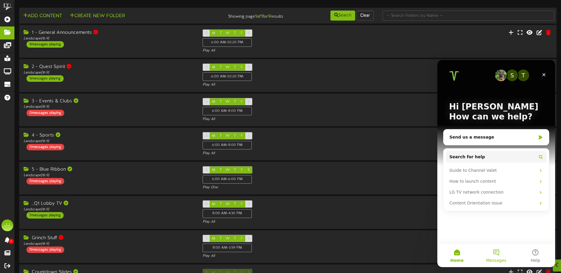
click at [493, 253] on button "Messages" at bounding box center [495, 256] width 39 height 24
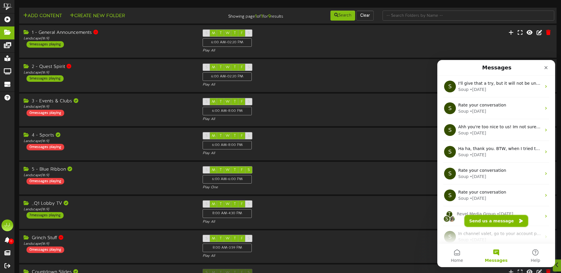
click at [488, 221] on button "Send us a message" at bounding box center [496, 221] width 64 height 12
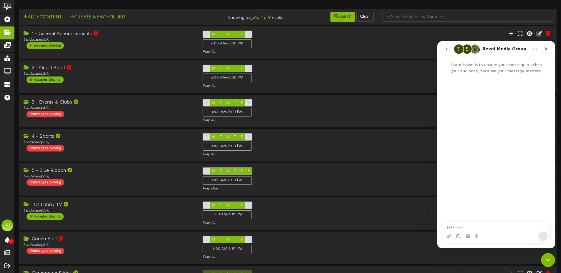
scroll to position [0, 0]
click at [467, 245] on div "Intercom messenger" at bounding box center [496, 234] width 118 height 27
click at [465, 226] on textarea "Message…" at bounding box center [496, 227] width 108 height 10
click at [532, 49] on icon "Home" at bounding box center [534, 49] width 5 height 5
click at [532, 122] on div "Intercom messenger" at bounding box center [496, 148] width 118 height 148
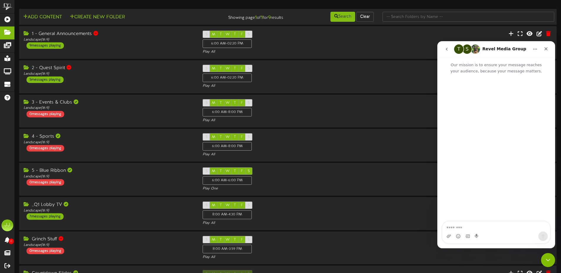
click at [444, 47] on icon "go back" at bounding box center [446, 49] width 5 height 5
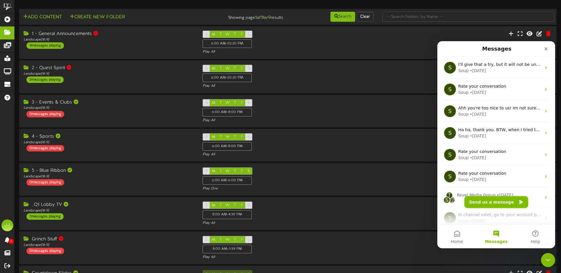
click at [508, 202] on button "Send us a message" at bounding box center [496, 202] width 64 height 12
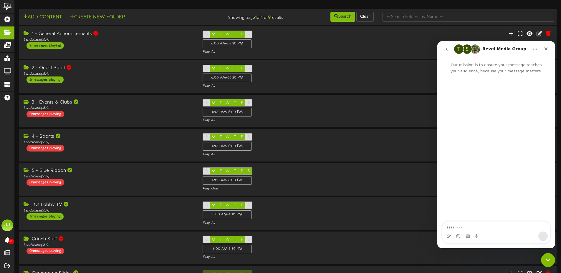
click at [463, 225] on textarea "Message…" at bounding box center [496, 227] width 108 height 10
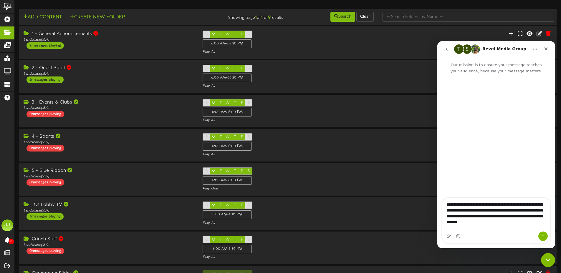
type textarea "**********"
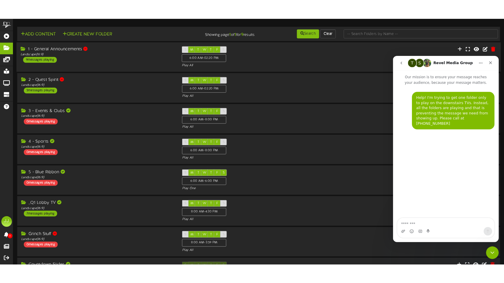
scroll to position [1, 0]
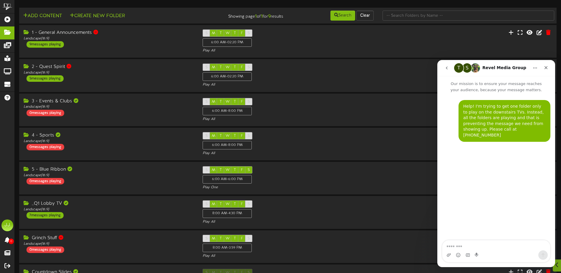
click at [444, 67] on icon "go back" at bounding box center [446, 68] width 5 height 5
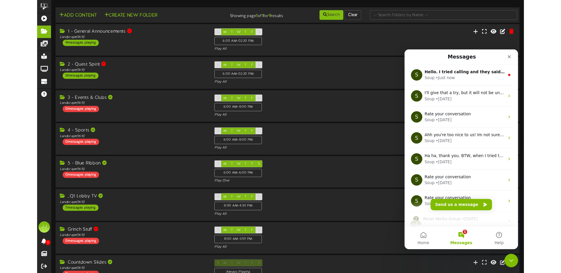
scroll to position [0, 0]
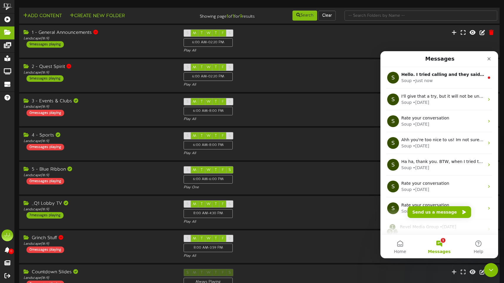
click at [437, 238] on button "1 Messages" at bounding box center [439, 247] width 39 height 24
click at [440, 243] on button "1 Messages" at bounding box center [439, 247] width 39 height 24
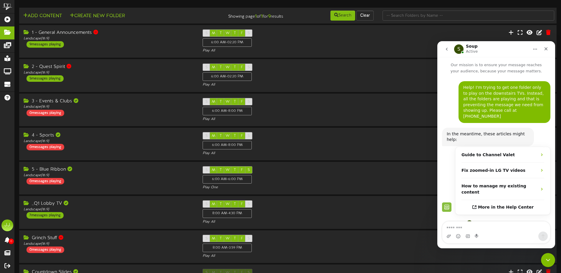
scroll to position [36, 0]
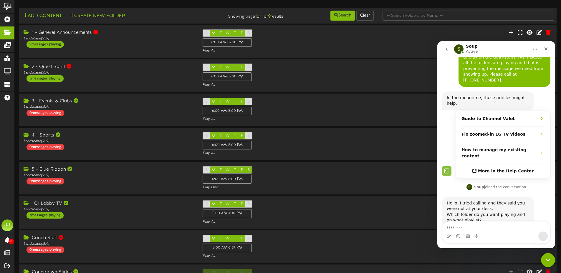
click at [470, 227] on textarea "Message…" at bounding box center [496, 227] width 108 height 10
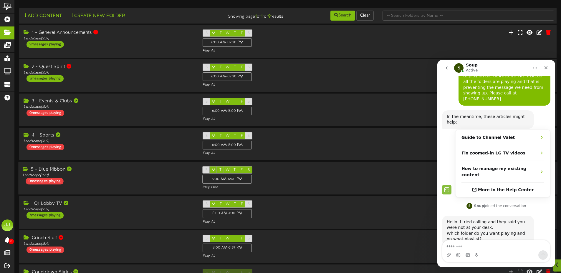
scroll to position [158, 0]
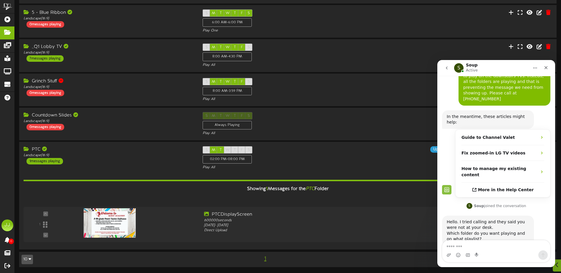
click at [465, 247] on textarea "Message…" at bounding box center [496, 245] width 108 height 10
type textarea "**********"
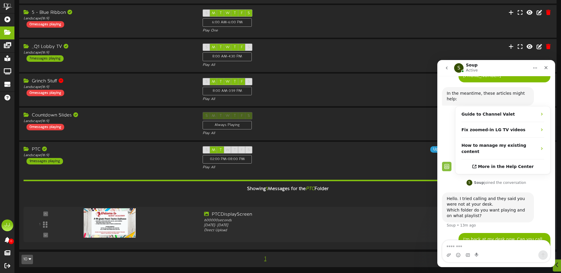
click at [533, 69] on icon "Home" at bounding box center [534, 68] width 5 height 5
click at [359, 194] on div "Showing 1 Messages for the PTC Folder" at bounding box center [287, 188] width 538 height 13
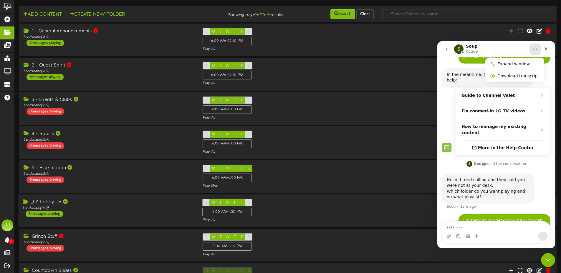
scroll to position [0, 0]
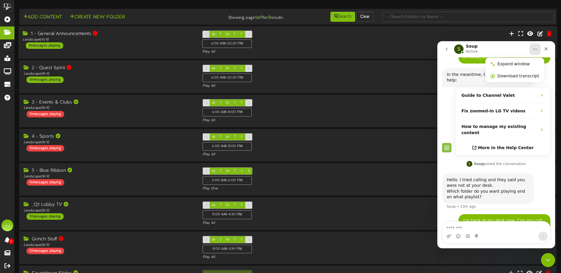
click at [116, 49] on div "1 - General Announcements Landscape ( 16:9 ) 9 messages playing S M T W T F S 6…" at bounding box center [287, 43] width 538 height 24
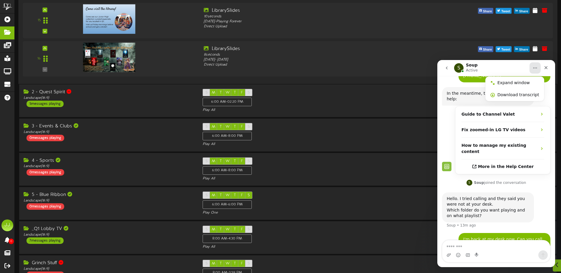
scroll to position [625, 0]
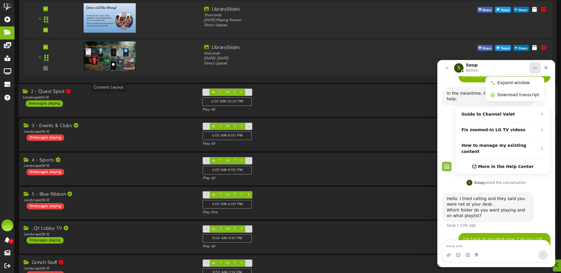
click at [146, 97] on div "Landscape ( 16:9 )" at bounding box center [108, 97] width 171 height 5
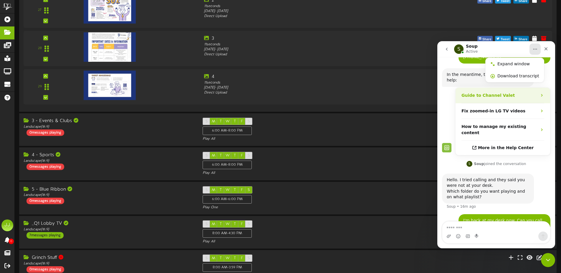
scroll to position [0, 0]
click at [543, 48] on icon "Close" at bounding box center [545, 48] width 5 height 5
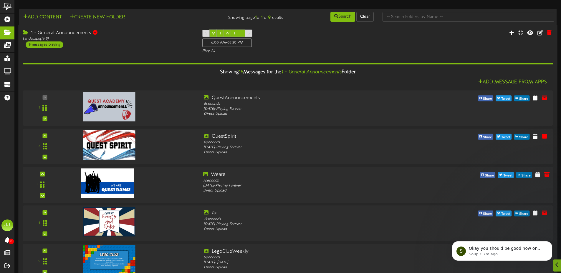
scroll to position [1, 0]
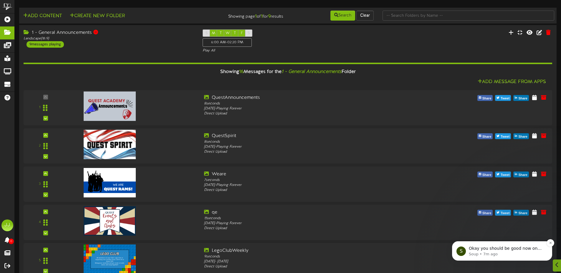
click at [500, 253] on p "Soup • 7m ago" at bounding box center [506, 254] width 76 height 5
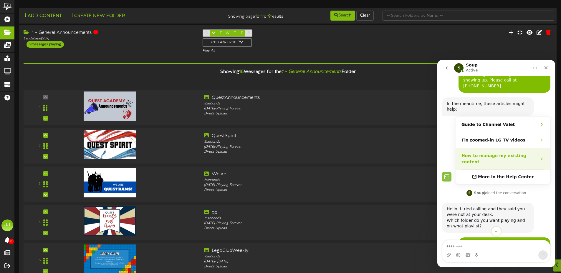
scroll to position [92, 0]
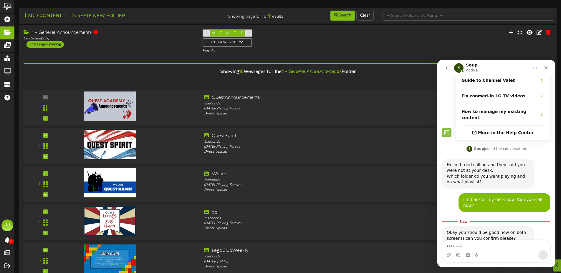
click at [469, 248] on textarea "Message…" at bounding box center [496, 245] width 108 height 10
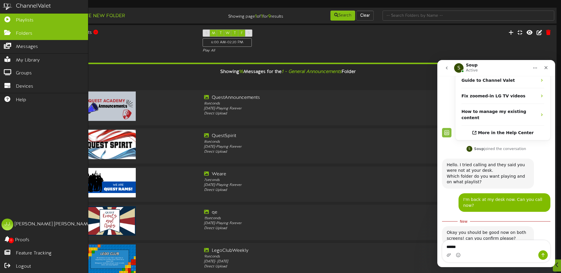
click at [8, 19] on icon at bounding box center [7, 18] width 15 height 4
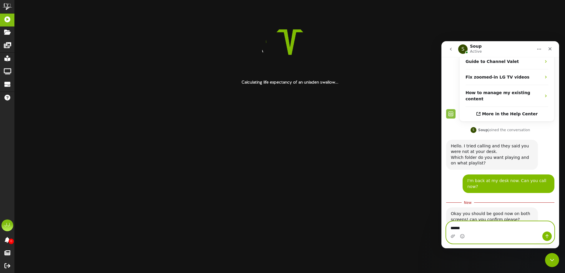
drag, startPoint x: 465, startPoint y: 223, endPoint x: 468, endPoint y: 224, distance: 3.1
click at [465, 223] on textarea "******" at bounding box center [500, 227] width 108 height 10
drag, startPoint x: 470, startPoint y: 225, endPoint x: 433, endPoint y: 222, distance: 37.5
click at [441, 222] on html "S Soup Active Our mission is to ensure your message reaches your audience, beca…" at bounding box center [500, 144] width 118 height 207
type textarea "*"
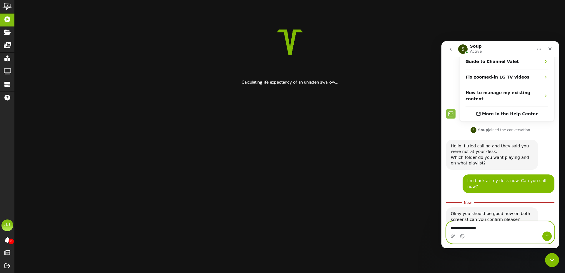
type textarea "**********"
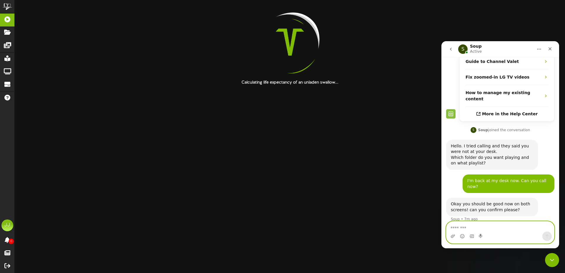
scroll to position [100, 0]
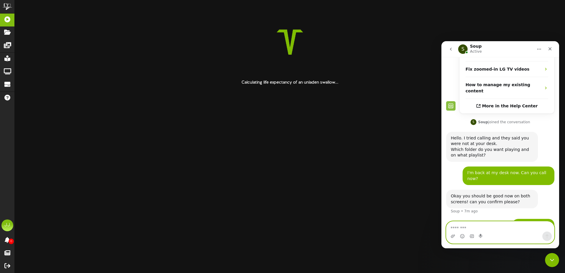
click at [473, 226] on textarea "Message…" at bounding box center [500, 227] width 108 height 10
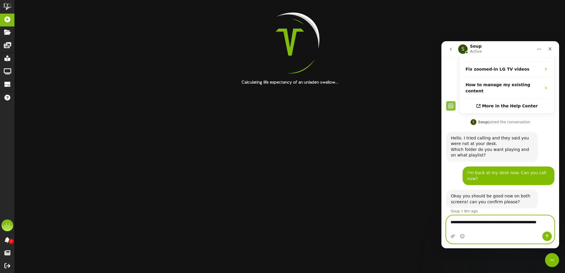
scroll to position [106, 0]
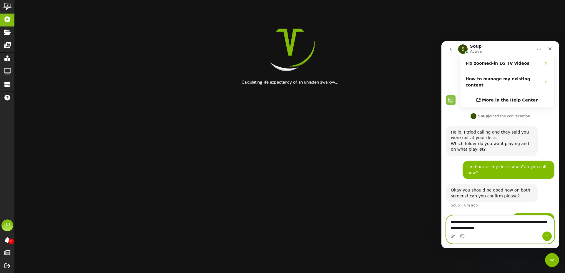
type textarea "**********"
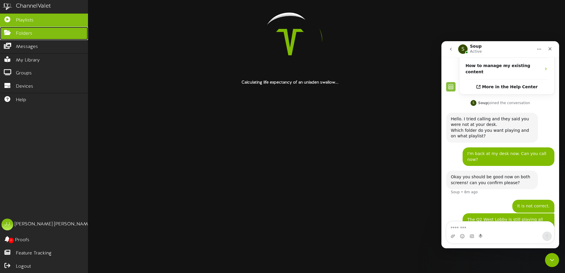
click at [8, 32] on icon at bounding box center [7, 32] width 15 height 4
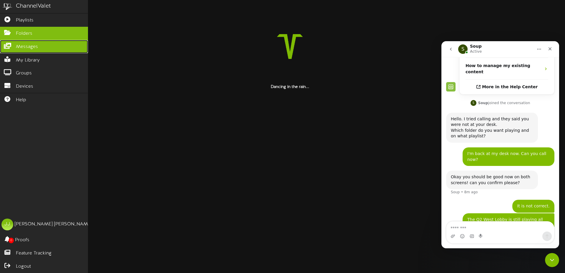
click at [17, 47] on span "Messages" at bounding box center [27, 47] width 22 height 7
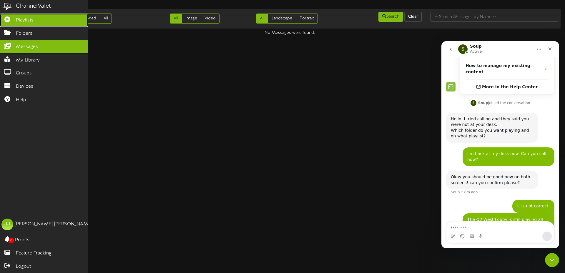
click at [23, 24] on link "Playlists" at bounding box center [44, 20] width 88 height 13
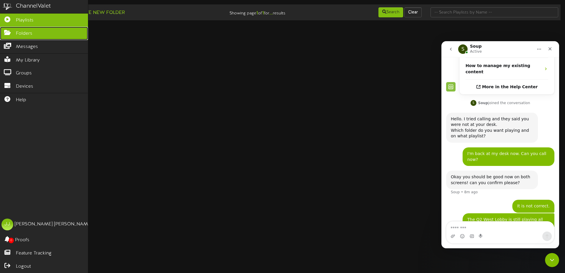
click at [11, 37] on link "Folders" at bounding box center [44, 33] width 88 height 13
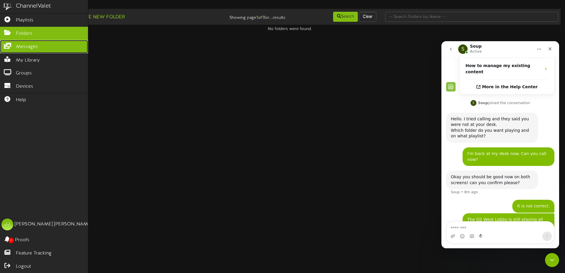
click at [31, 52] on link "Messages" at bounding box center [44, 46] width 88 height 13
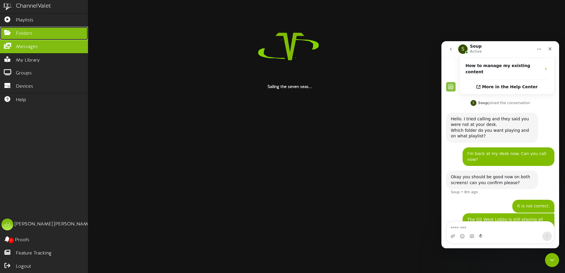
click at [39, 33] on link "Folders" at bounding box center [44, 33] width 88 height 13
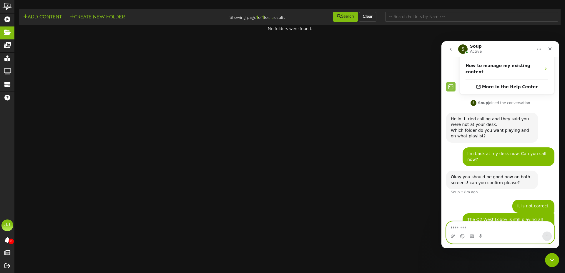
click at [482, 224] on textarea "Message…" at bounding box center [500, 227] width 108 height 10
type textarea "**********"
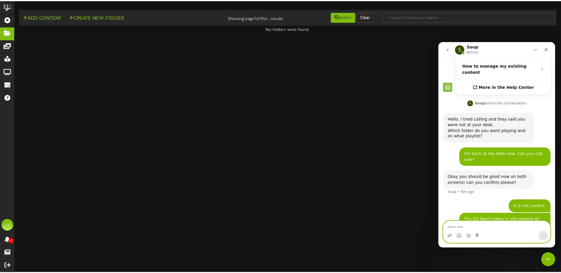
scroll to position [133, 0]
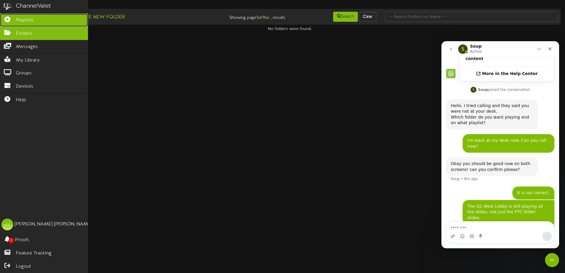
click at [9, 21] on icon at bounding box center [7, 18] width 15 height 4
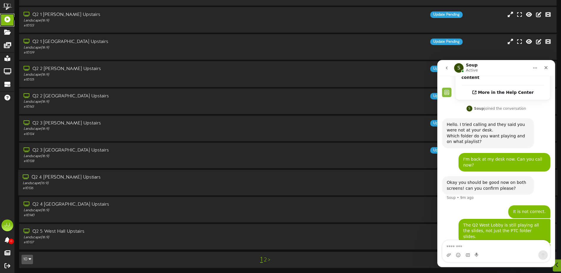
scroll to position [43, 0]
click at [265, 260] on link "2" at bounding box center [265, 259] width 3 height 6
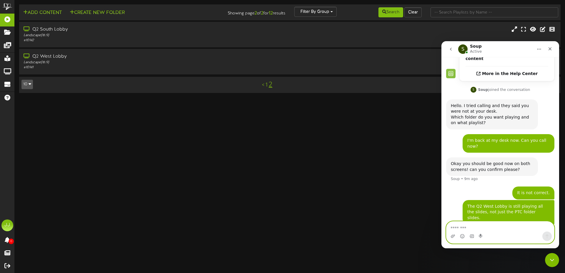
click at [475, 227] on textarea "Message…" at bounding box center [500, 227] width 108 height 10
type textarea "**********"
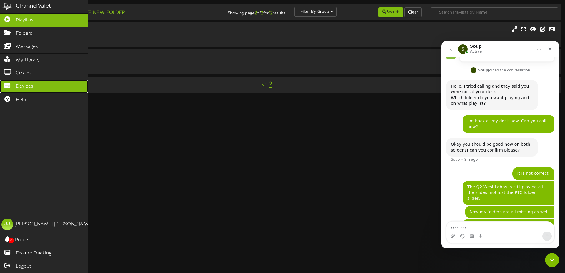
click at [21, 90] on span "Devices" at bounding box center [24, 86] width 17 height 7
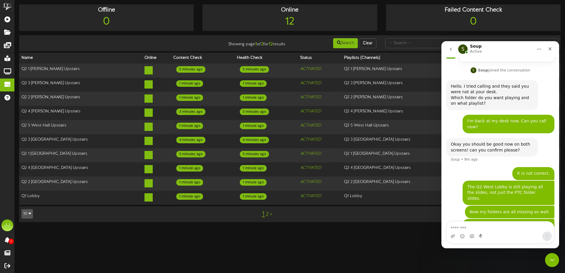
click at [267, 215] on link "2" at bounding box center [267, 214] width 3 height 6
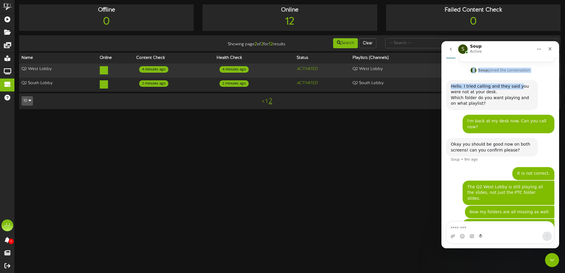
scroll to position [151, 0]
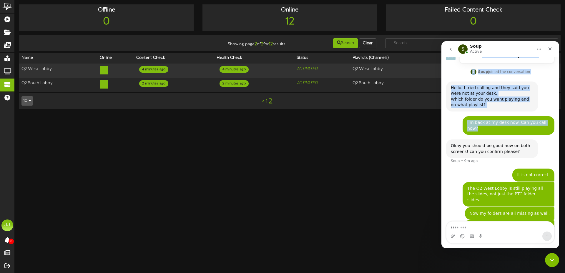
drag, startPoint x: 516, startPoint y: 49, endPoint x: 513, endPoint y: 105, distance: 56.3
click at [513, 106] on div "S Soup Active Our mission is to ensure your message reaches your audience, beca…" at bounding box center [500, 144] width 118 height 207
click at [448, 49] on button "go back" at bounding box center [450, 49] width 11 height 11
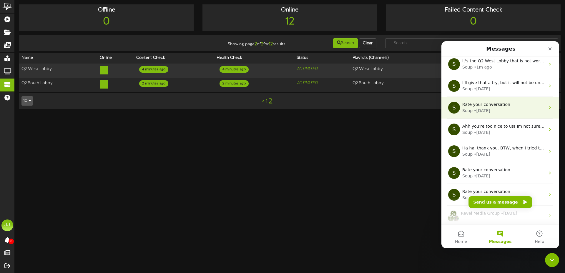
scroll to position [0, 0]
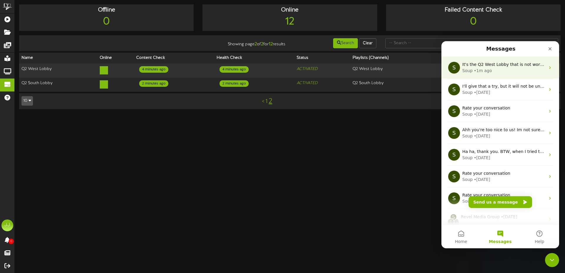
click at [510, 64] on span "It's the Q2 West Lobby that is not working correctly." at bounding box center [515, 64] width 107 height 5
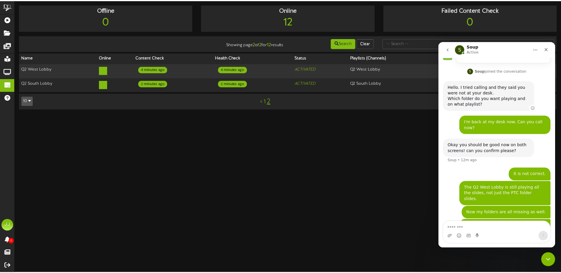
scroll to position [152, 0]
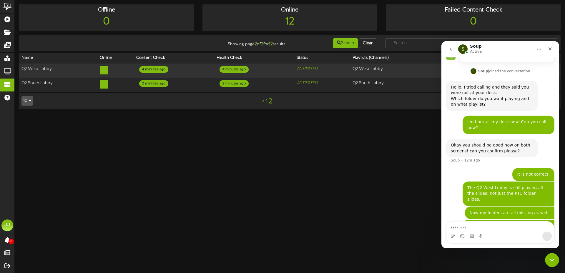
click at [370, 115] on html "ChannelValet Playlists Folders Messages My Library Groups Devices Help JJ Jenni…" at bounding box center [282, 57] width 565 height 115
click at [551, 258] on icon "Close Intercom Messenger" at bounding box center [551, 259] width 7 height 7
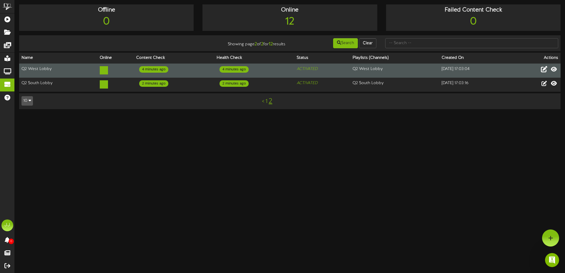
click at [543, 70] on icon at bounding box center [544, 69] width 6 height 6
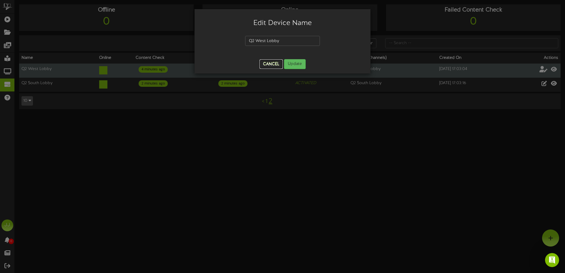
click at [273, 65] on button "Cancel" at bounding box center [271, 63] width 23 height 9
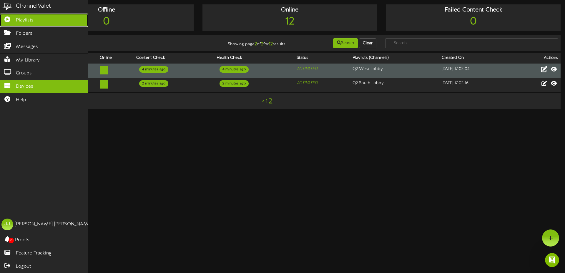
click at [9, 21] on icon at bounding box center [7, 18] width 15 height 4
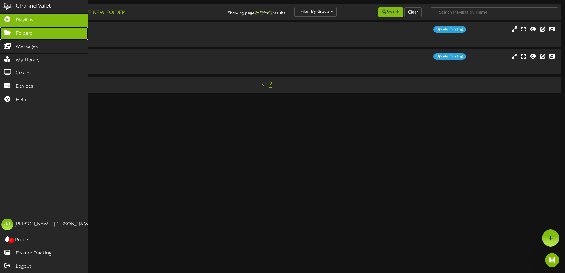
click at [3, 31] on icon at bounding box center [7, 32] width 15 height 4
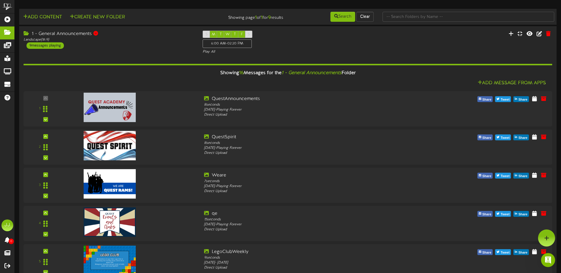
click at [189, 17] on div "Add Content Create New Folder" at bounding box center [107, 16] width 180 height 10
click at [546, 237] on icon at bounding box center [546, 237] width 5 height 5
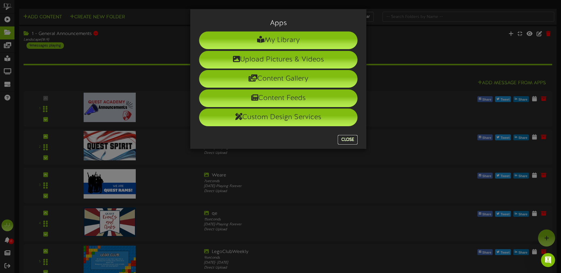
click at [348, 140] on button "Close" at bounding box center [347, 139] width 20 height 9
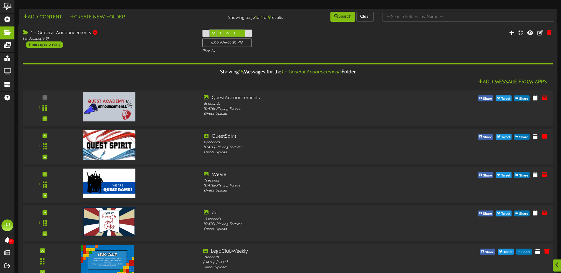
scroll to position [1, 0]
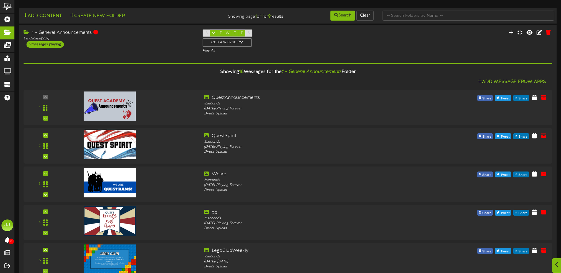
click at [555, 265] on icon at bounding box center [557, 265] width 4 height 6
click at [547, 260] on icon "Open Intercom Messenger" at bounding box center [547, 259] width 4 height 5
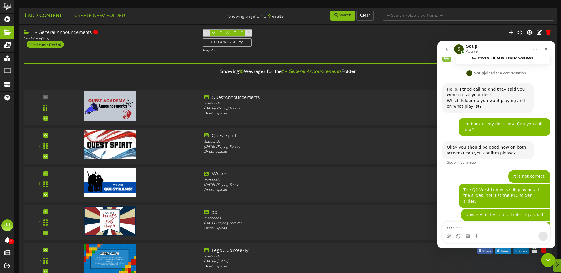
scroll to position [152, 0]
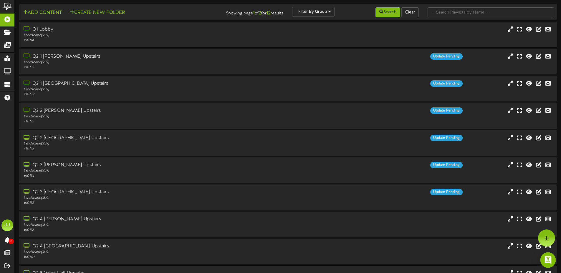
click at [549, 262] on img "Open Intercom Messenger" at bounding box center [548, 260] width 8 height 8
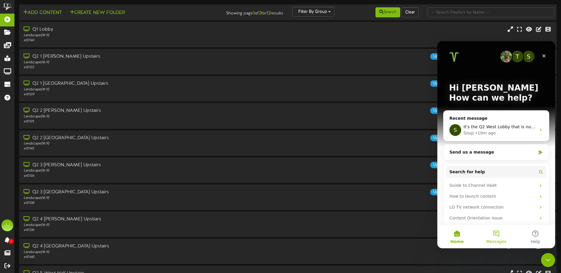
click at [491, 240] on span "Messages" at bounding box center [496, 242] width 20 height 4
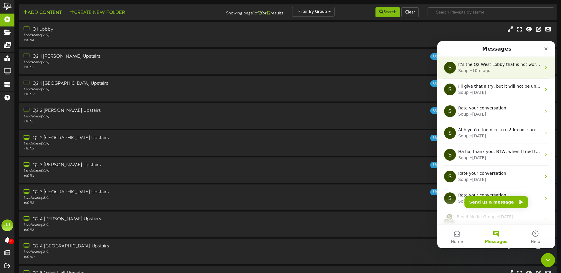
click at [509, 70] on div "Soup • 10m ago" at bounding box center [499, 71] width 83 height 6
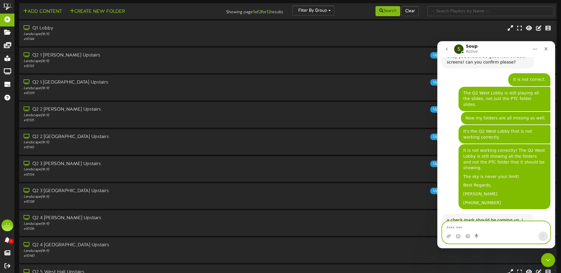
click at [477, 227] on textarea "Message…" at bounding box center [496, 227] width 108 height 10
type textarea "**********"
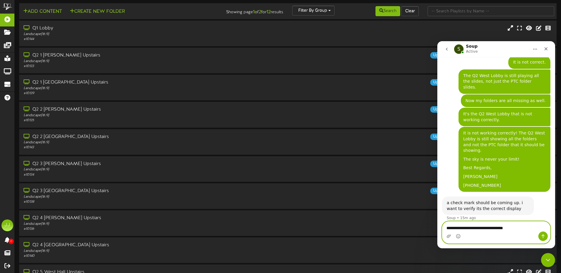
type textarea "**********"
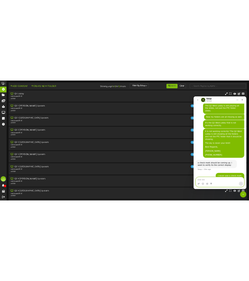
scroll to position [272, 0]
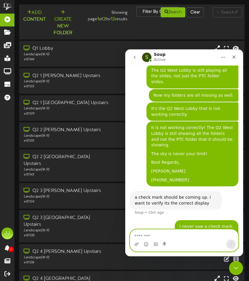
click at [157, 233] on textarea "Message…" at bounding box center [184, 235] width 108 height 10
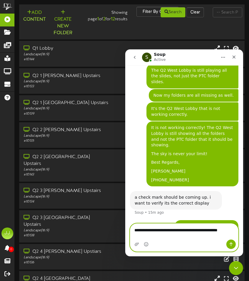
scroll to position [278, 0]
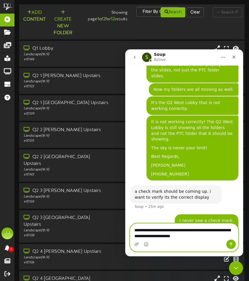
type textarea "**********"
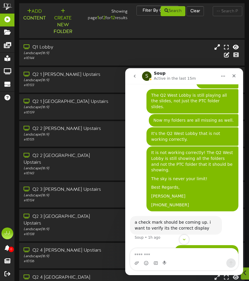
scroll to position [297, 0]
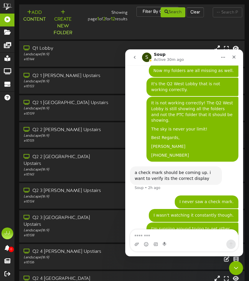
scroll to position [297, 0]
